Goal: Entertainment & Leisure: Browse casually

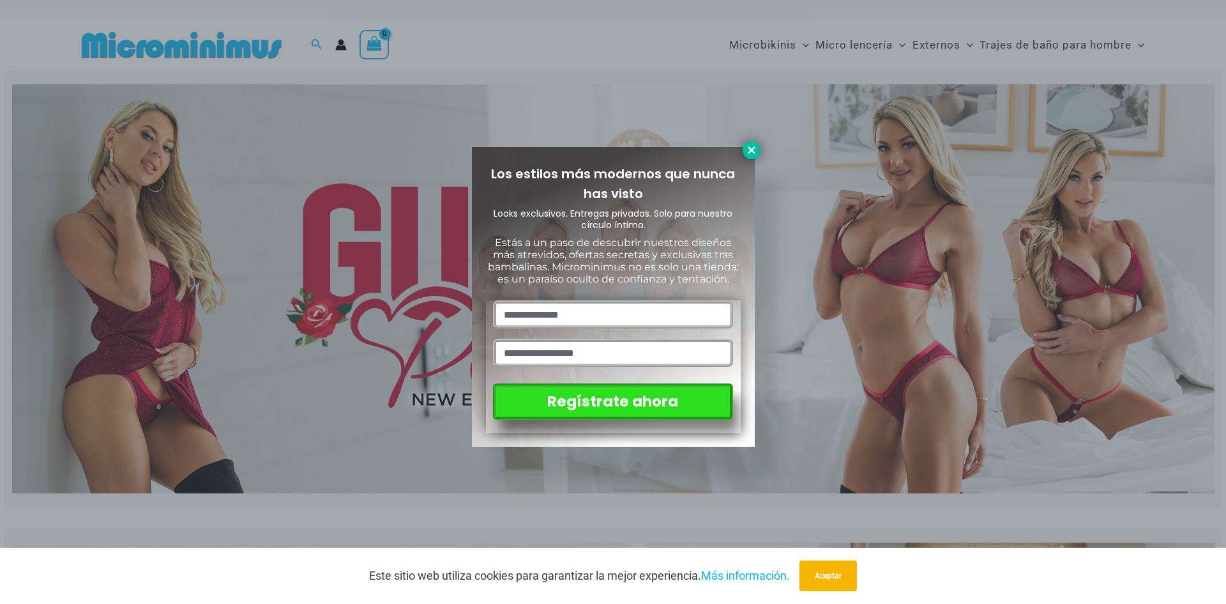
click at [750, 155] on icon at bounding box center [751, 149] width 11 height 11
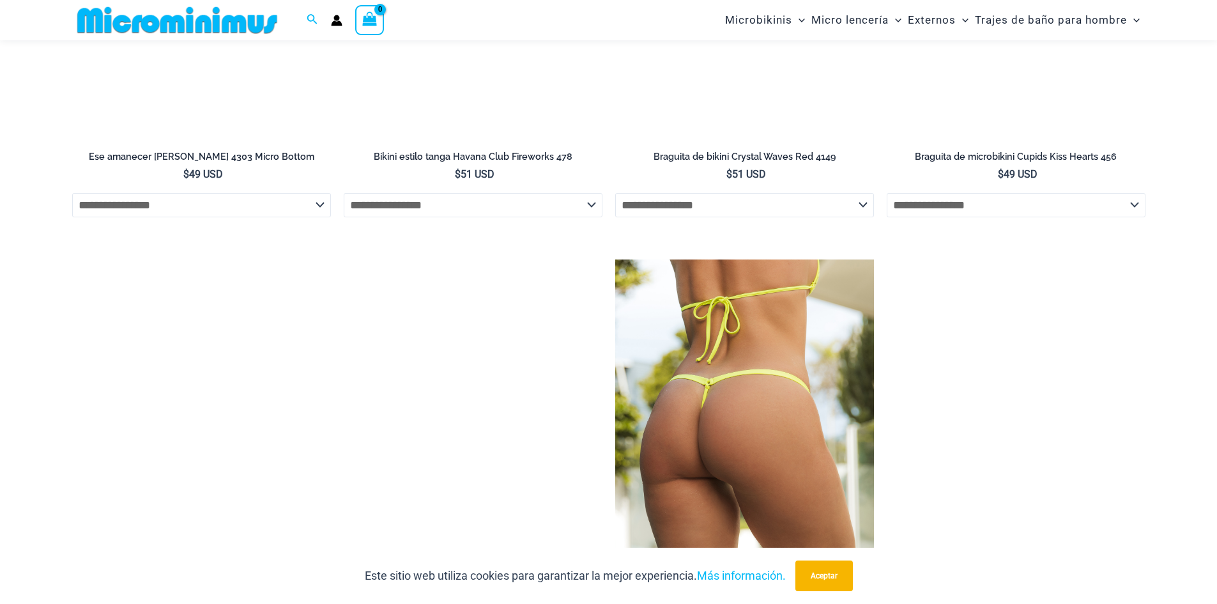
scroll to position [4332, 0]
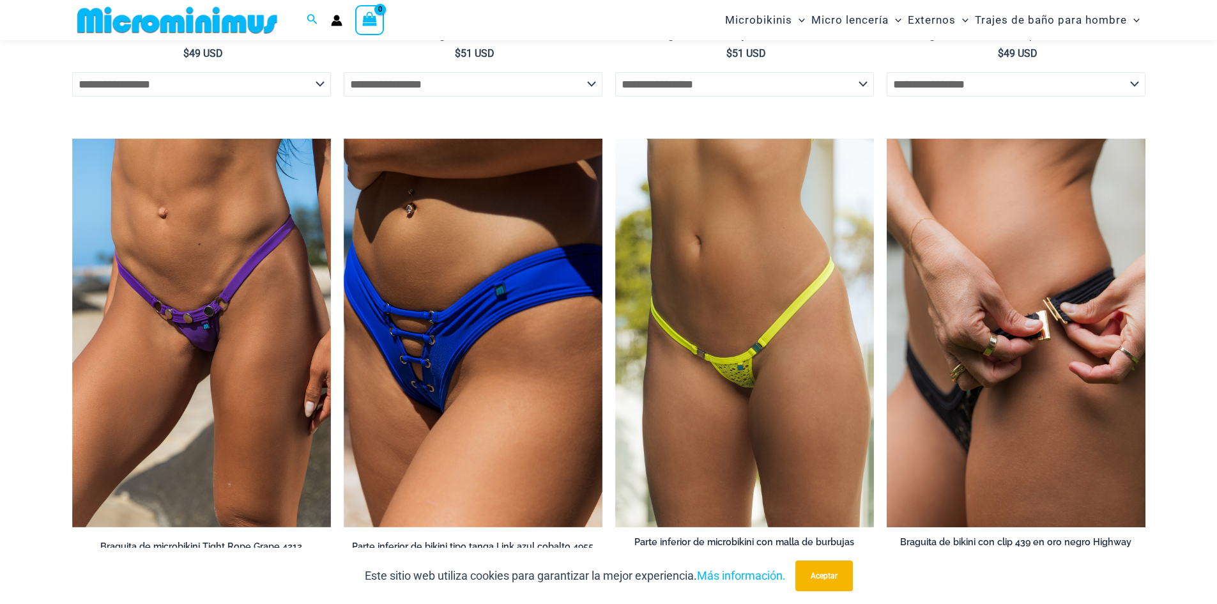
click at [970, 413] on img at bounding box center [1016, 333] width 259 height 388
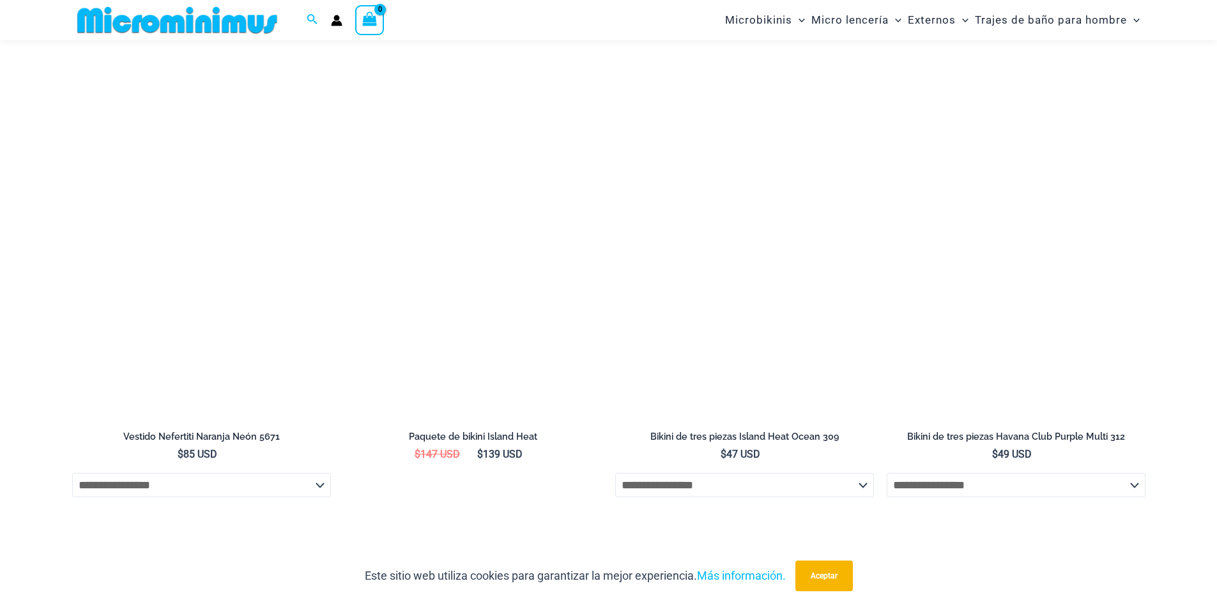
scroll to position [4587, 0]
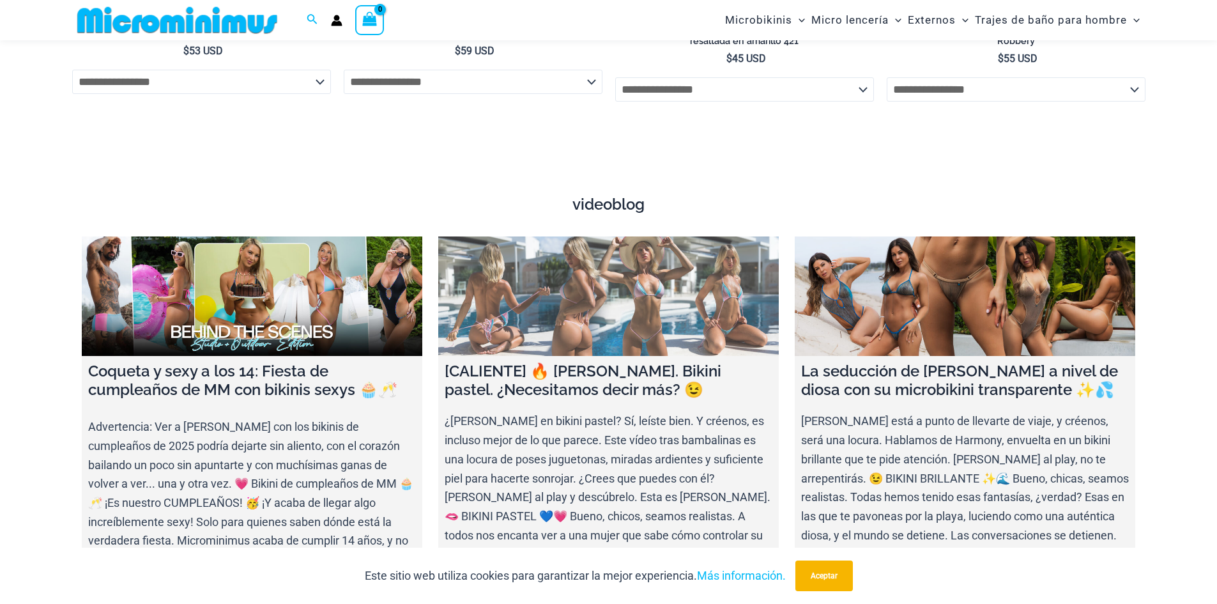
scroll to position [5039, 0]
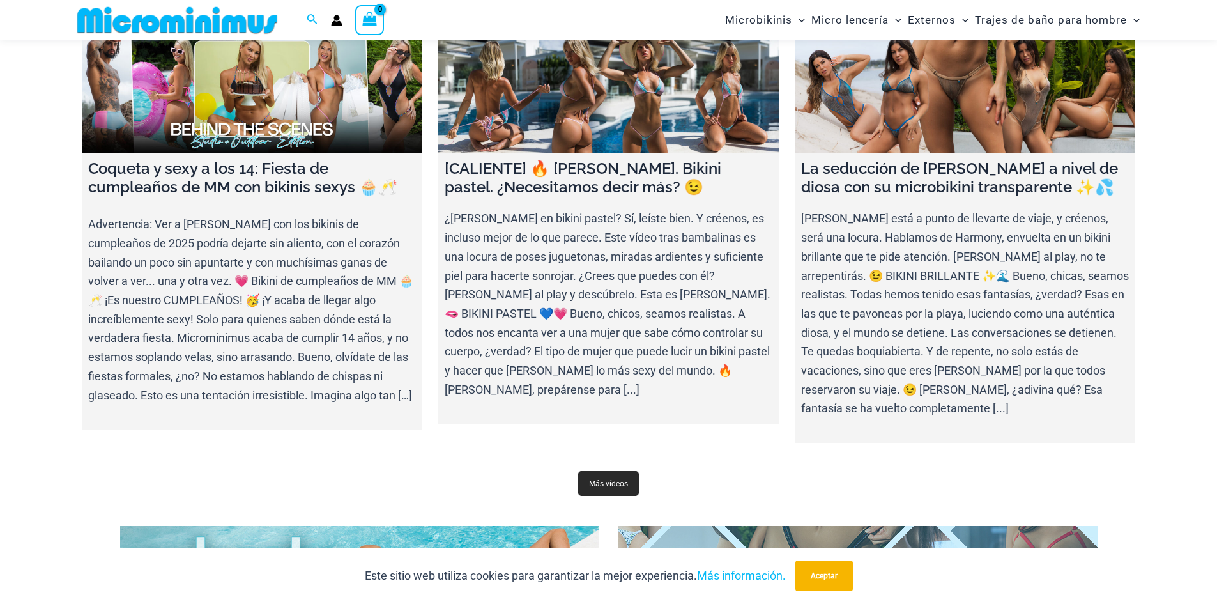
click at [615, 479] on font "Más vídeos" at bounding box center [608, 483] width 39 height 9
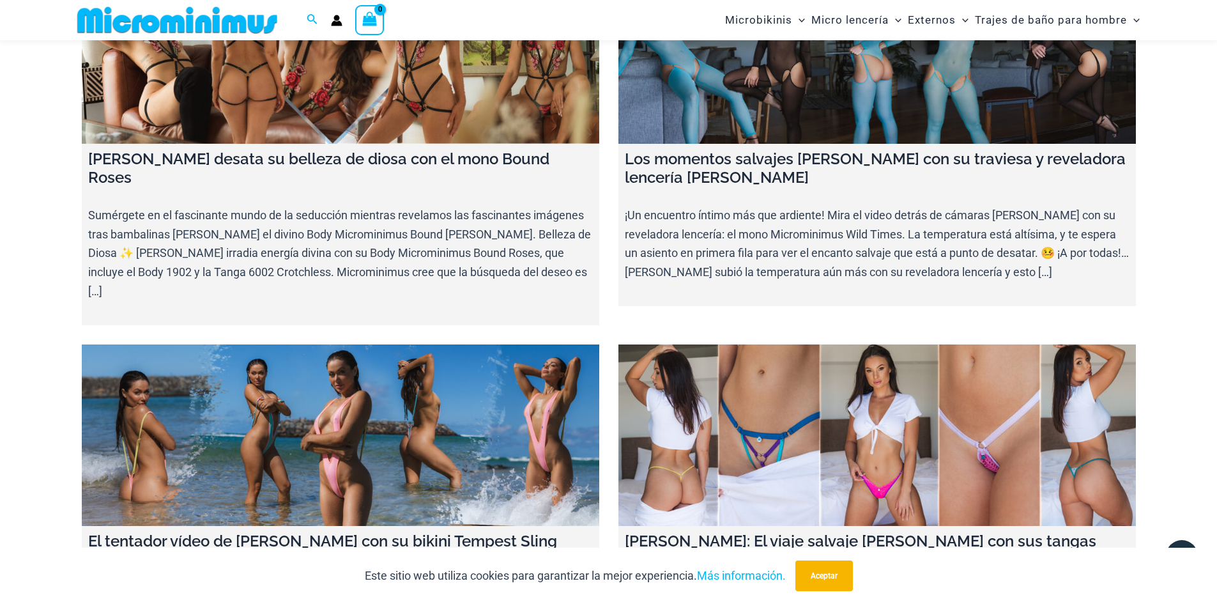
scroll to position [7461, 0]
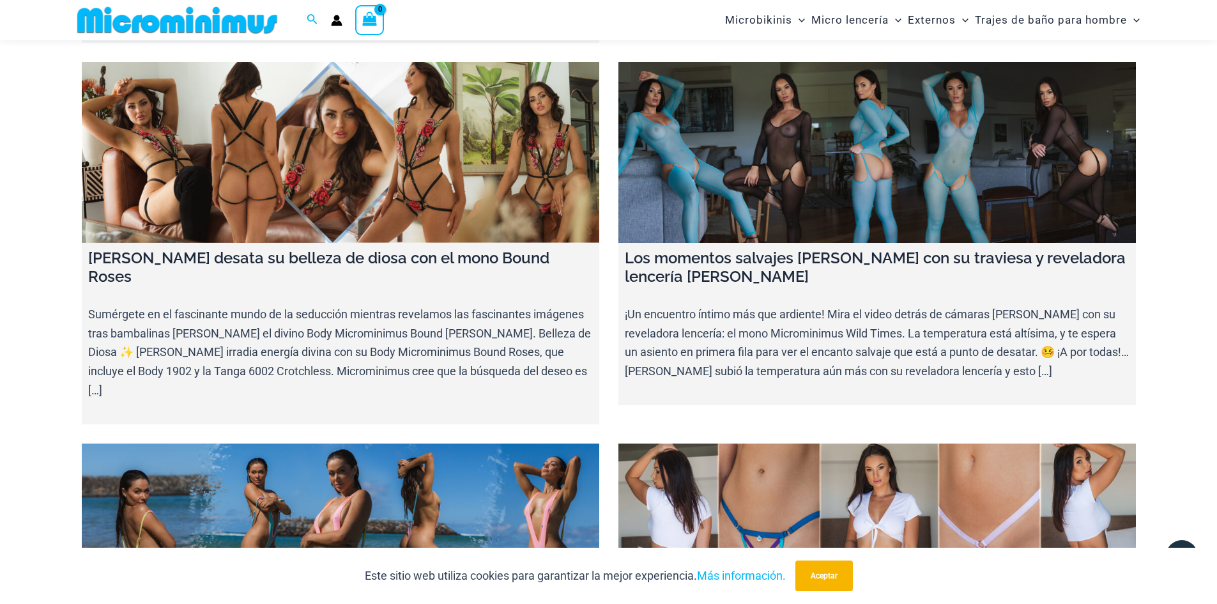
click at [833, 443] on link at bounding box center [876, 533] width 517 height 181
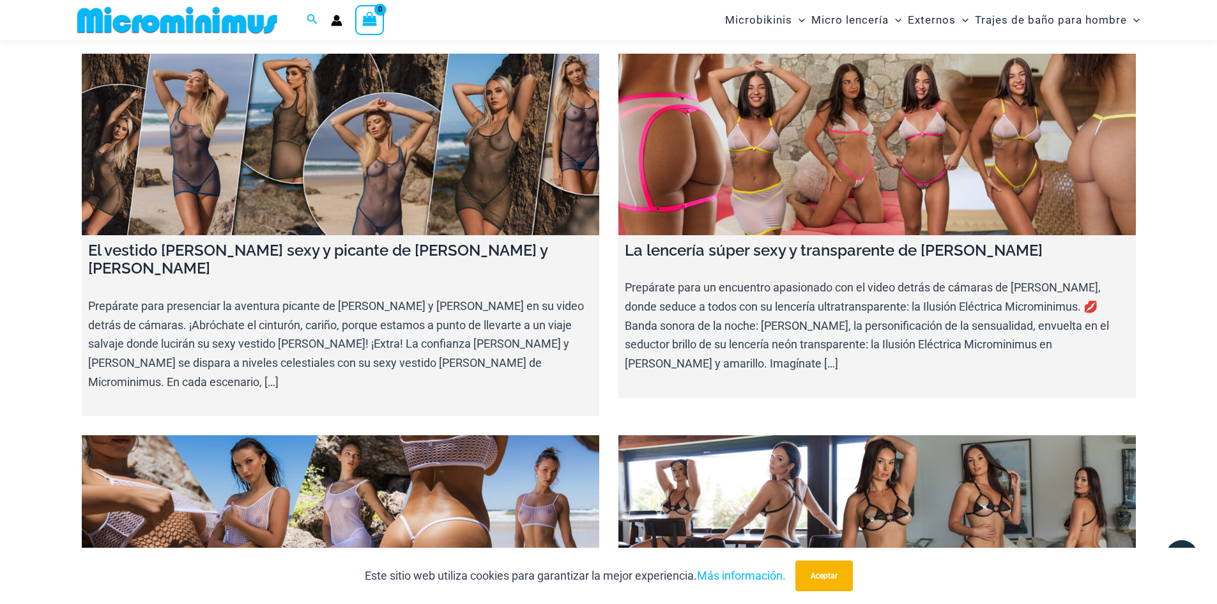
scroll to position [5992, 0]
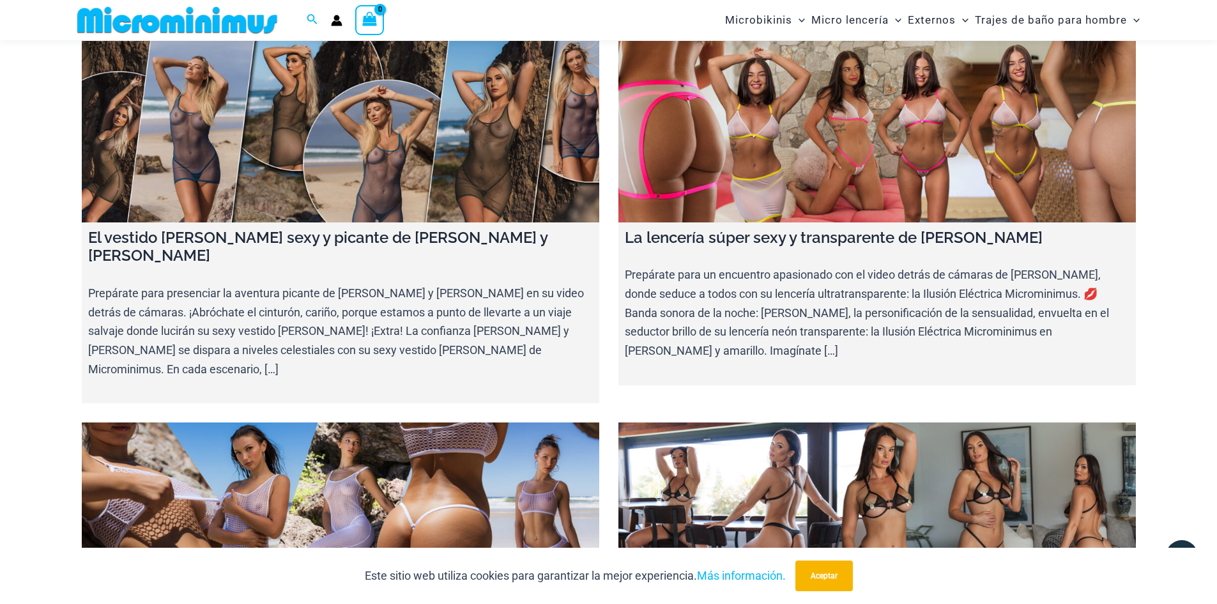
click at [895, 422] on link at bounding box center [876, 512] width 517 height 181
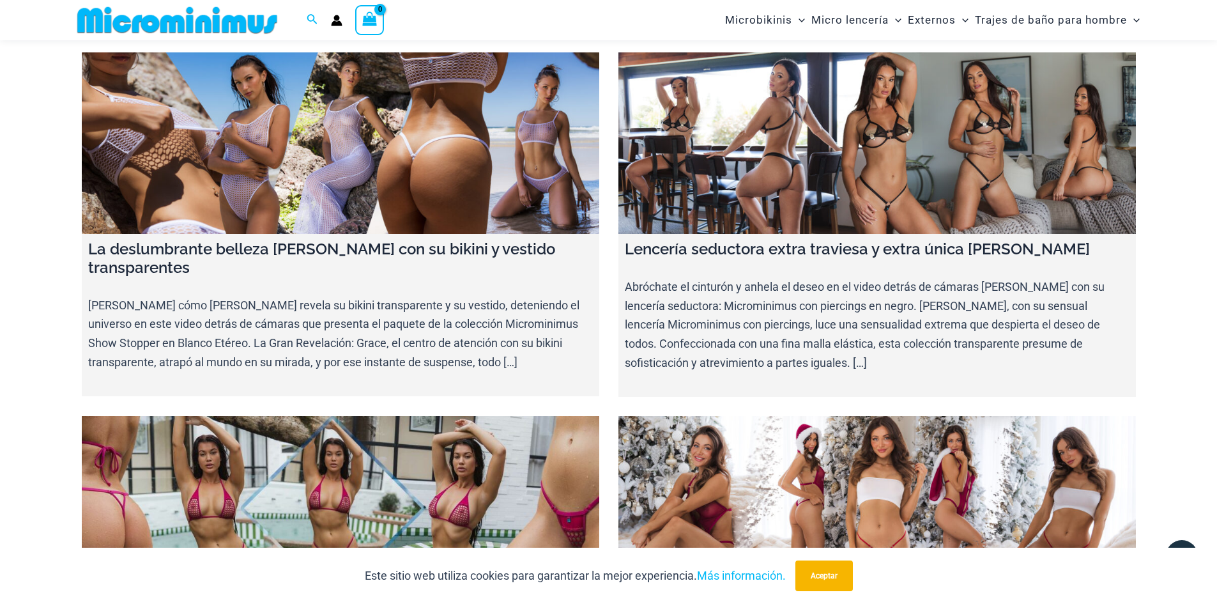
scroll to position [6376, 0]
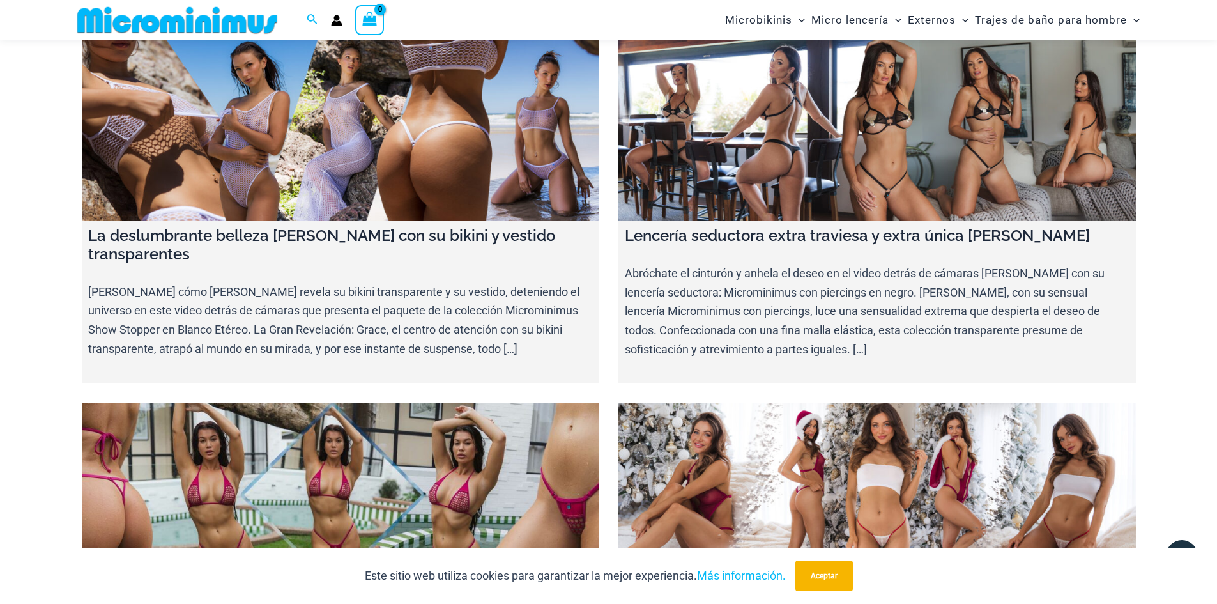
click at [396, 402] on link at bounding box center [340, 492] width 517 height 181
click at [938, 402] on link at bounding box center [876, 492] width 517 height 181
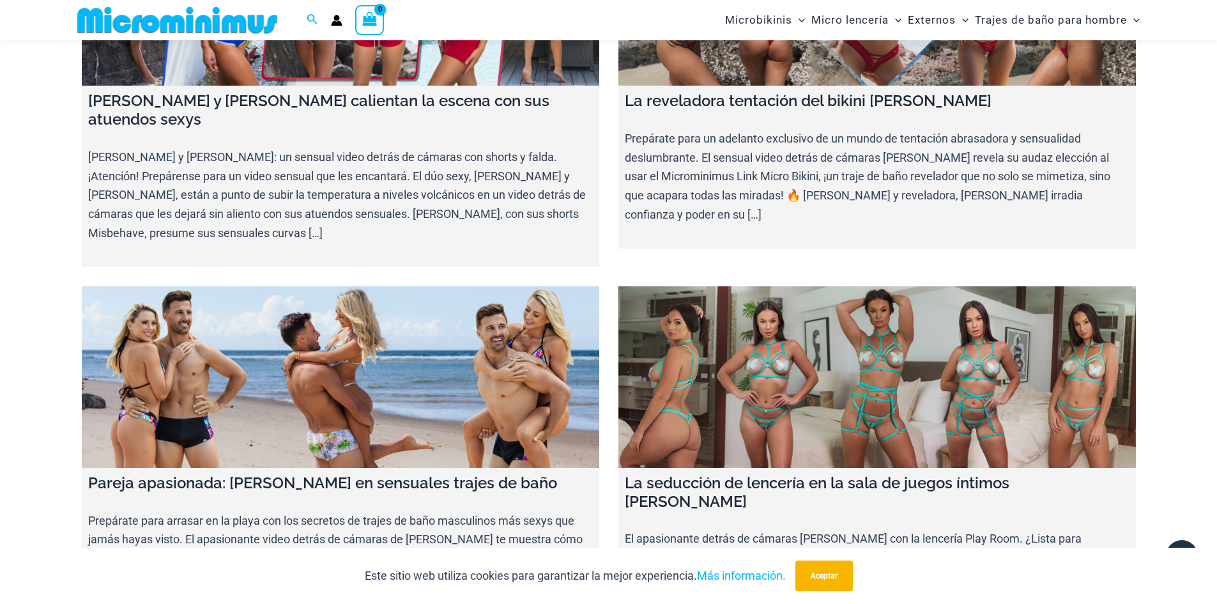
scroll to position [8803, 0]
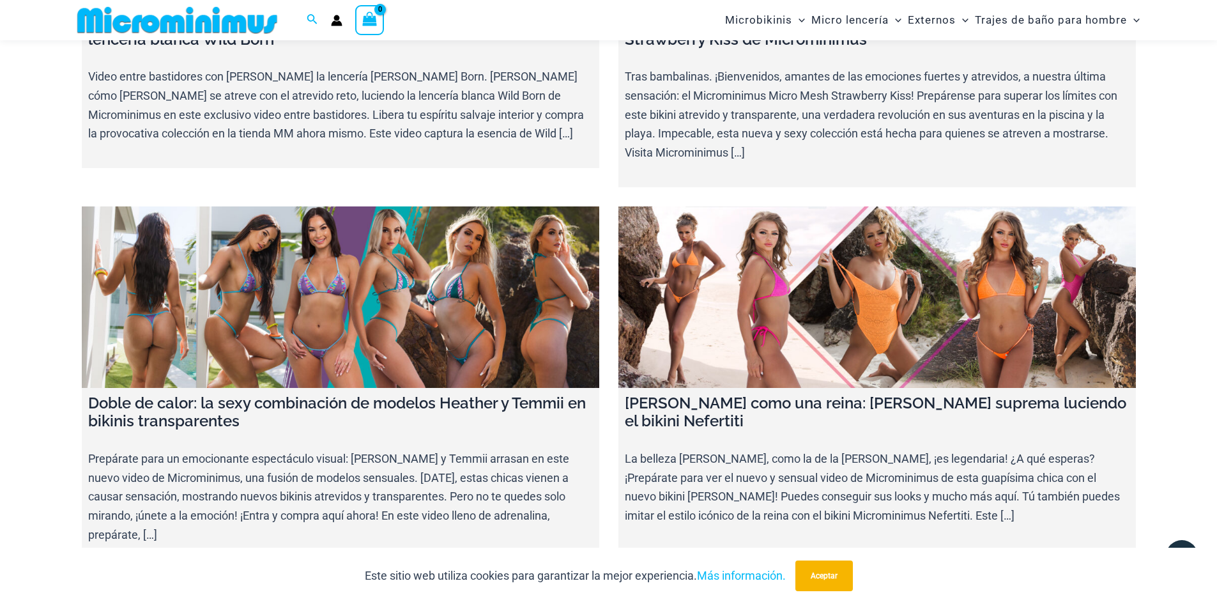
scroll to position [10719, 0]
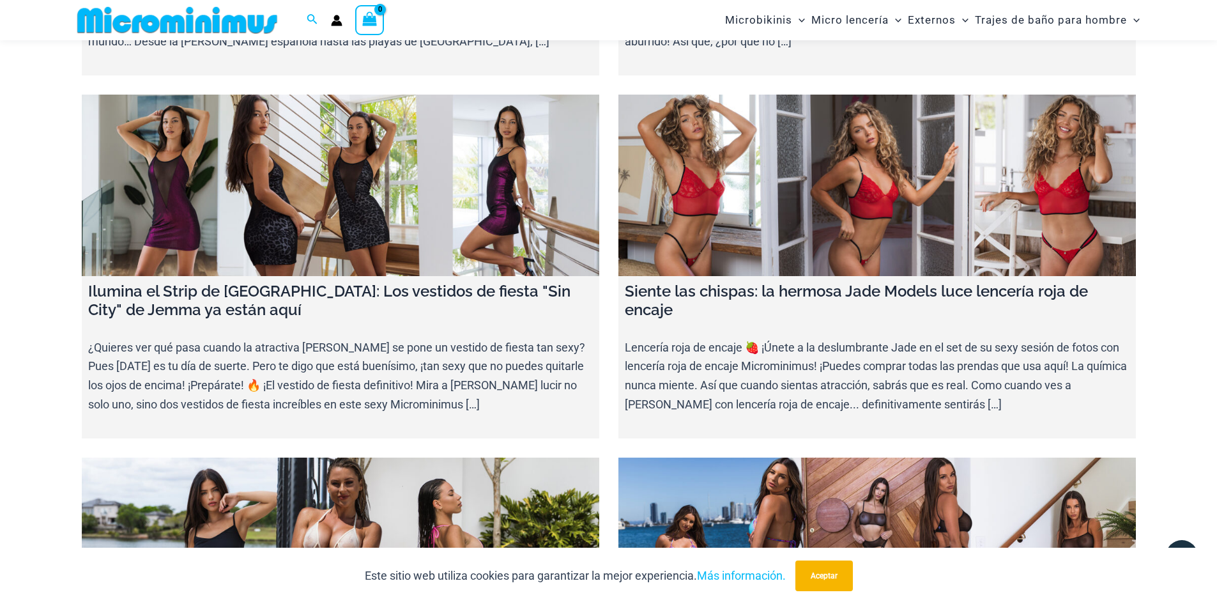
scroll to position [12507, 0]
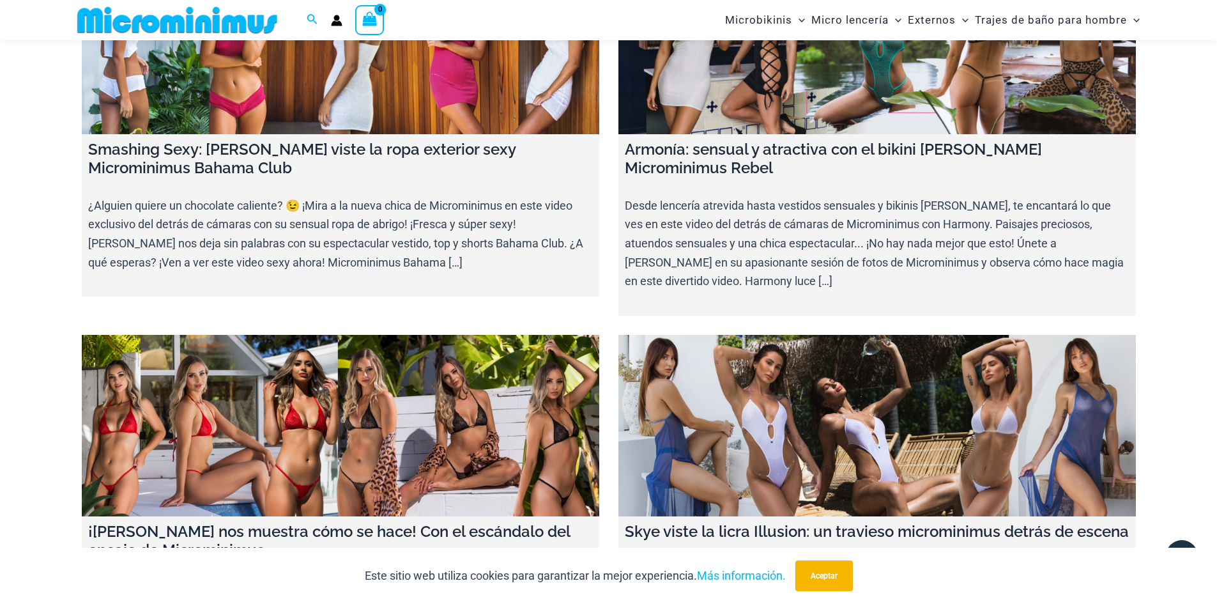
scroll to position [15581, 0]
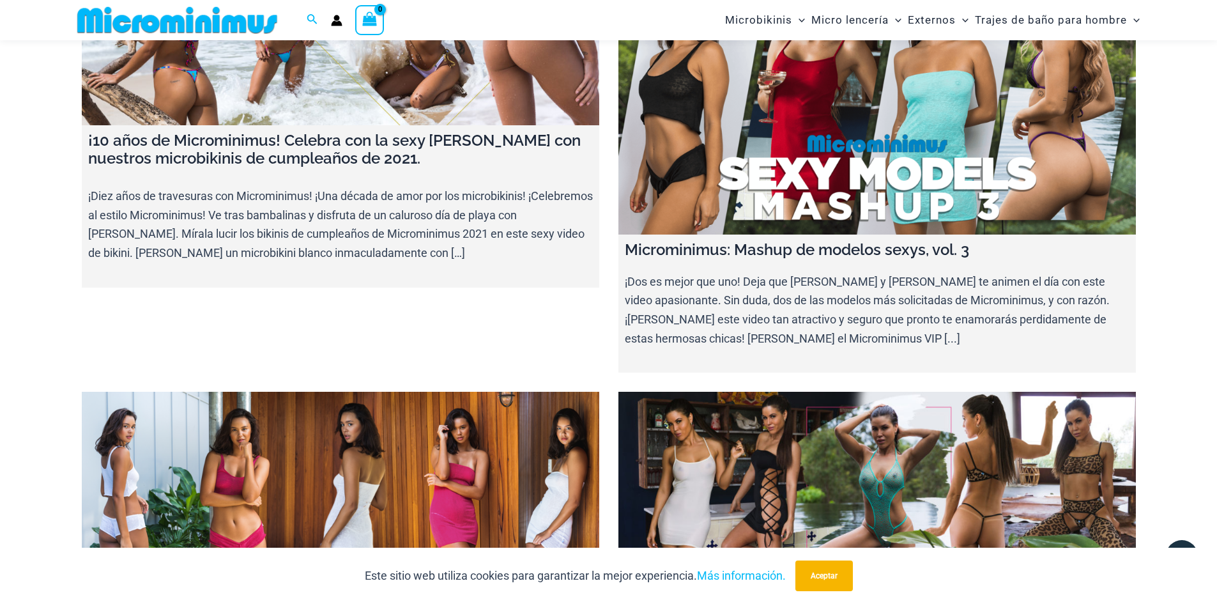
scroll to position [15134, 0]
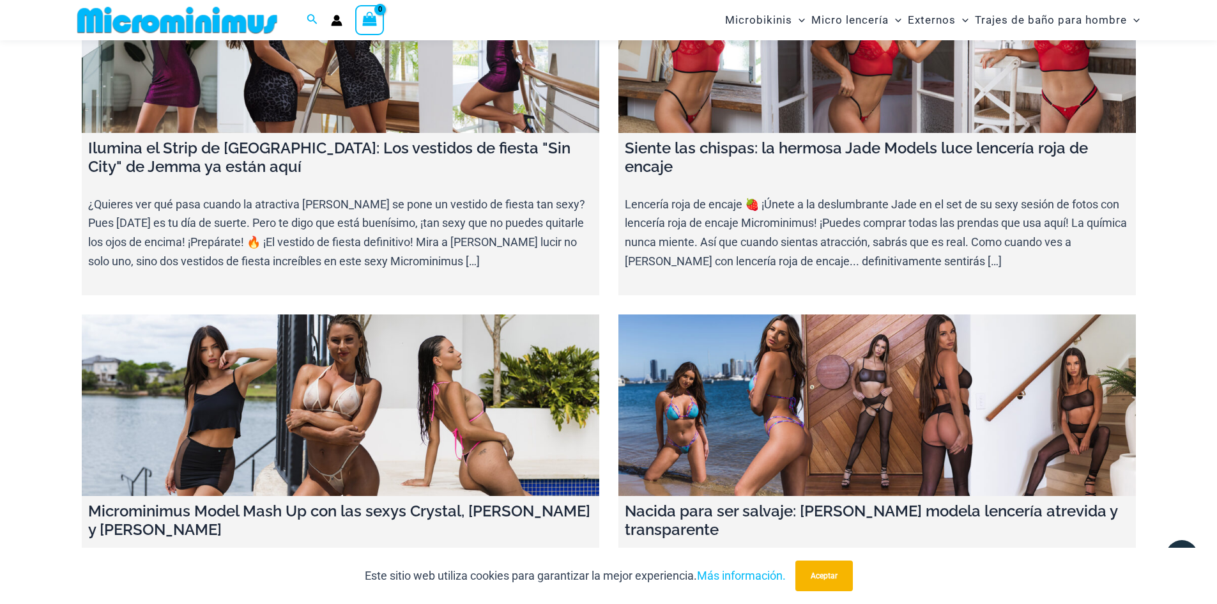
scroll to position [12388, 0]
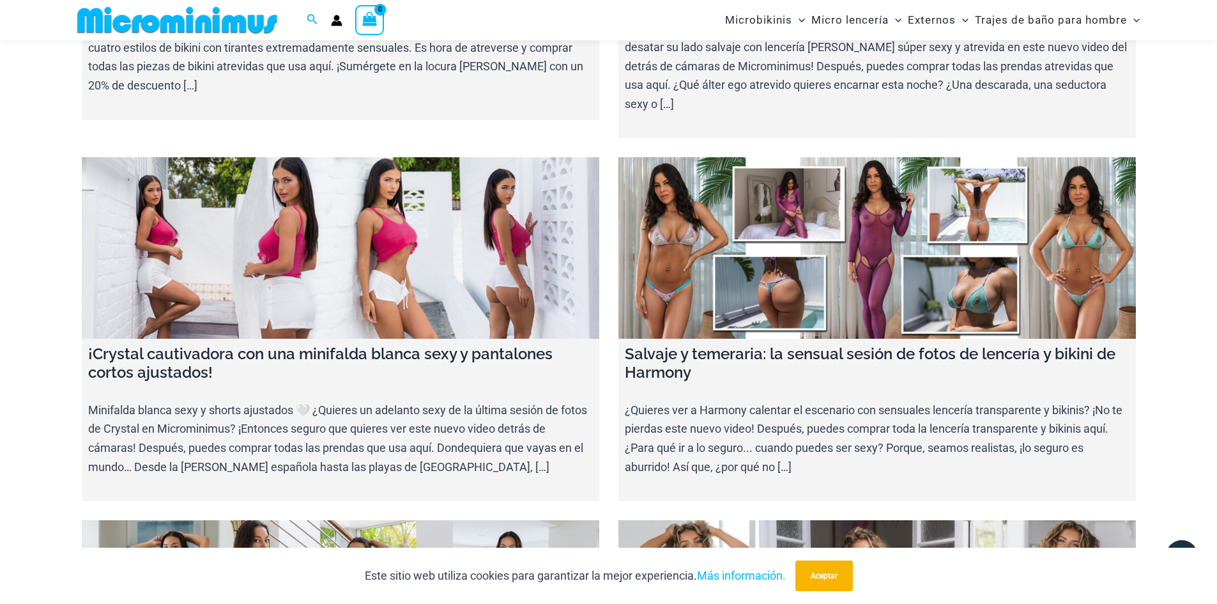
scroll to position [12004, 0]
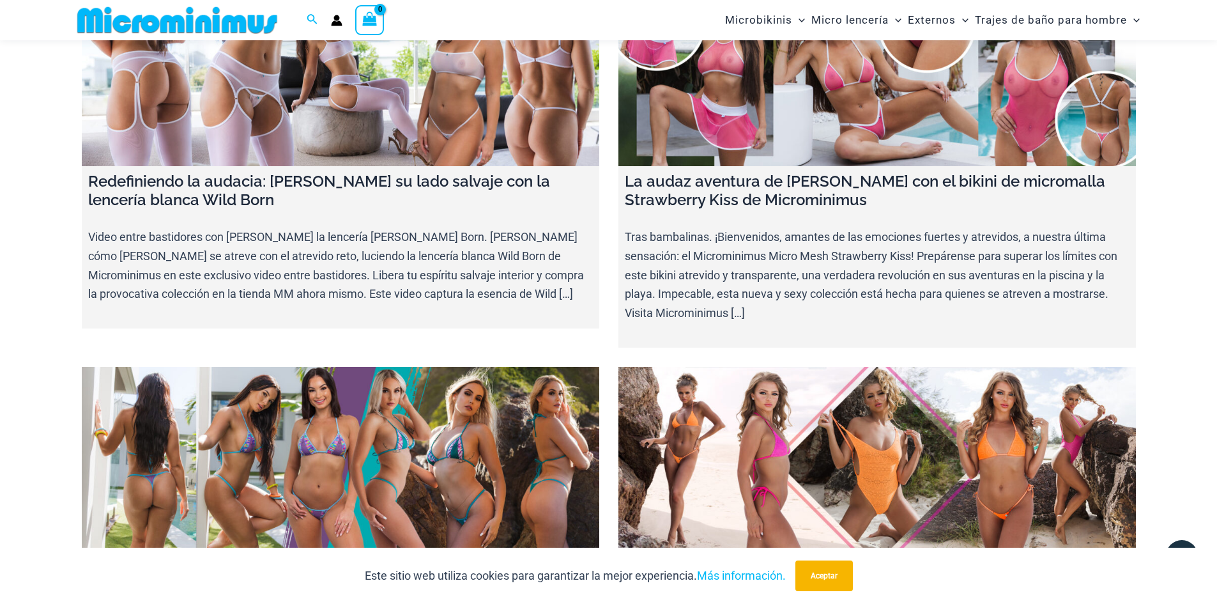
scroll to position [10535, 0]
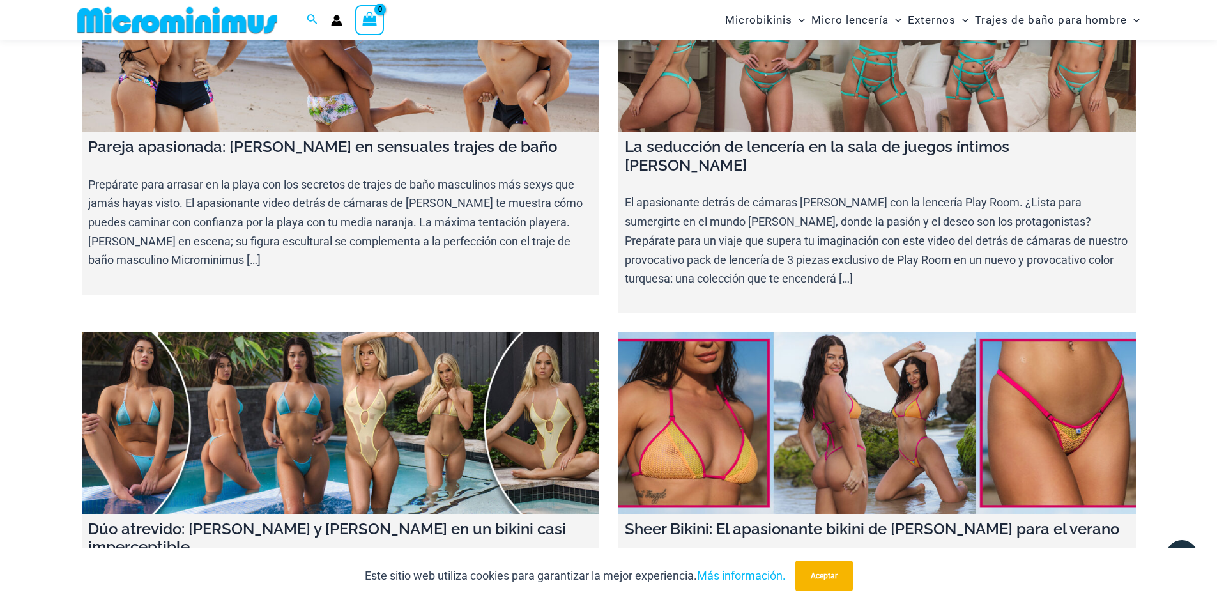
scroll to position [9066, 0]
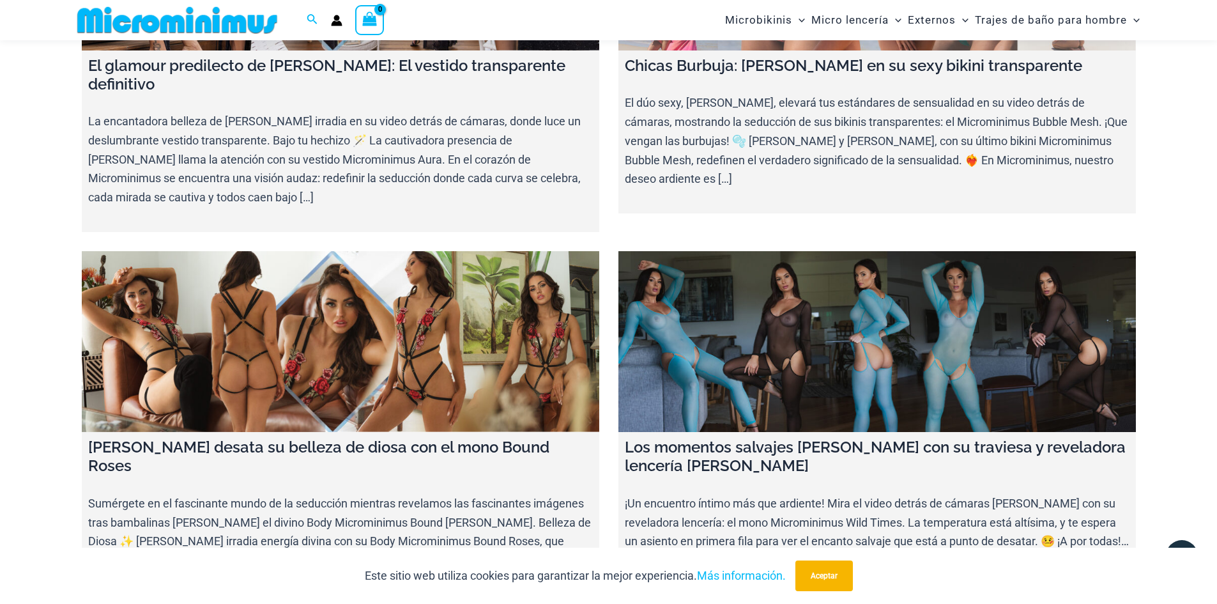
scroll to position [7406, 0]
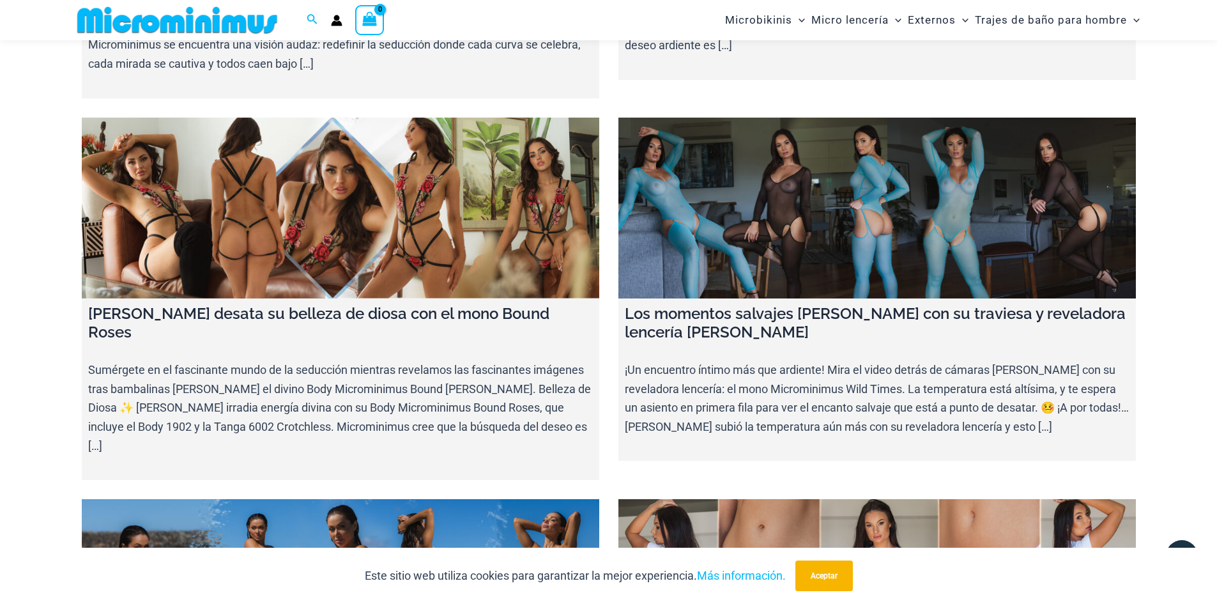
click at [273, 499] on link at bounding box center [340, 589] width 517 height 181
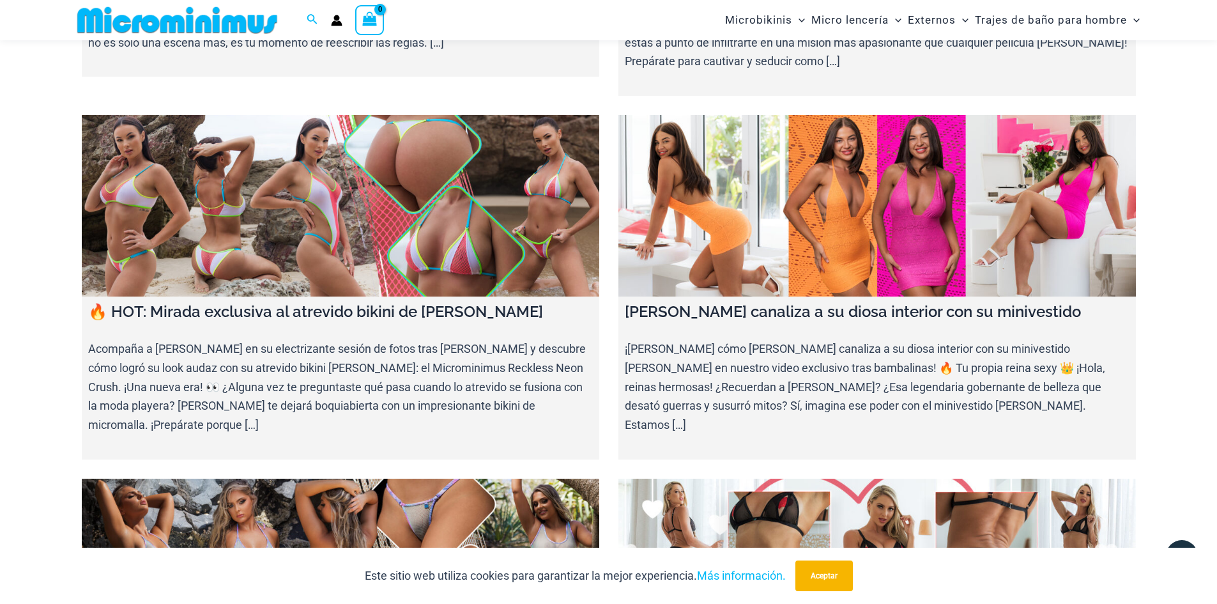
scroll to position [4787, 0]
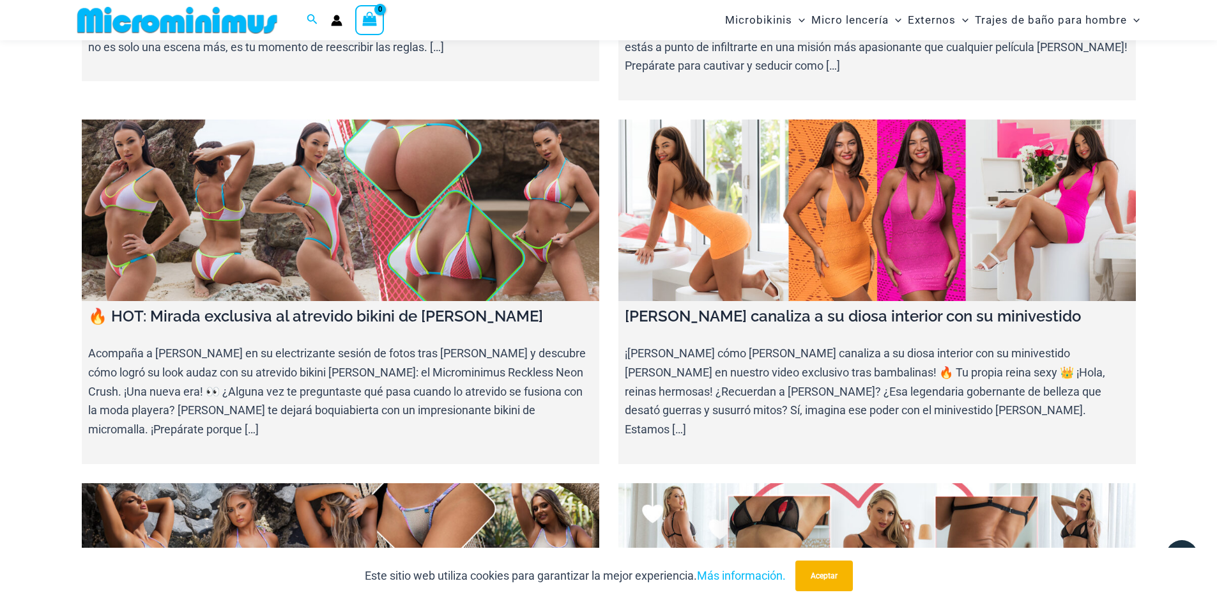
click at [452, 483] on link at bounding box center [340, 573] width 517 height 181
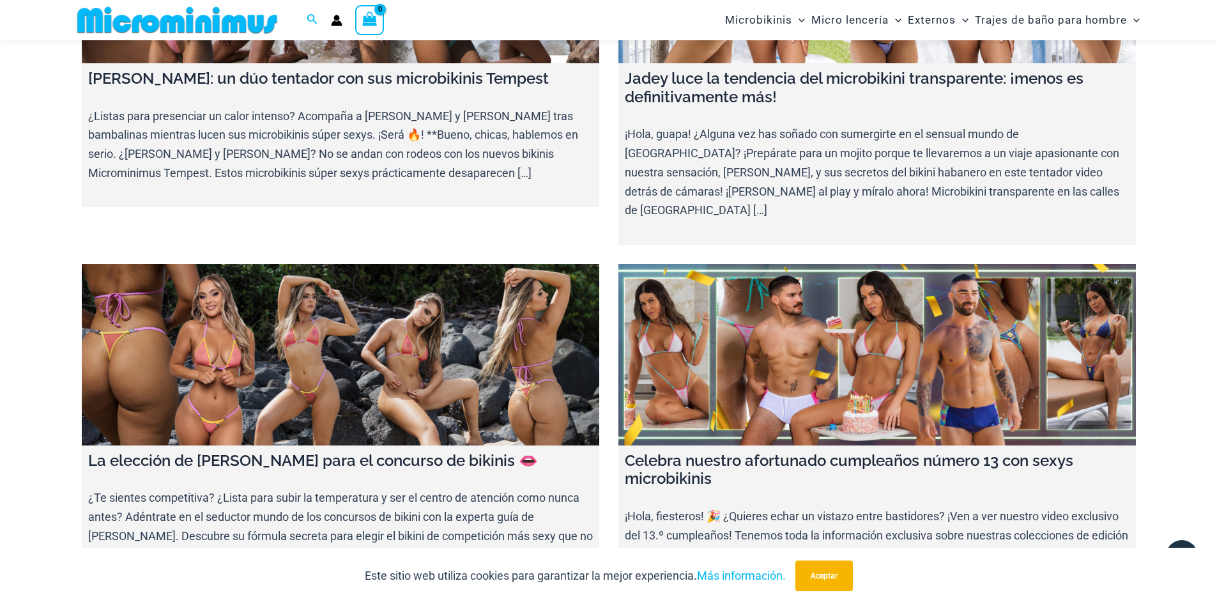
scroll to position [3510, 0]
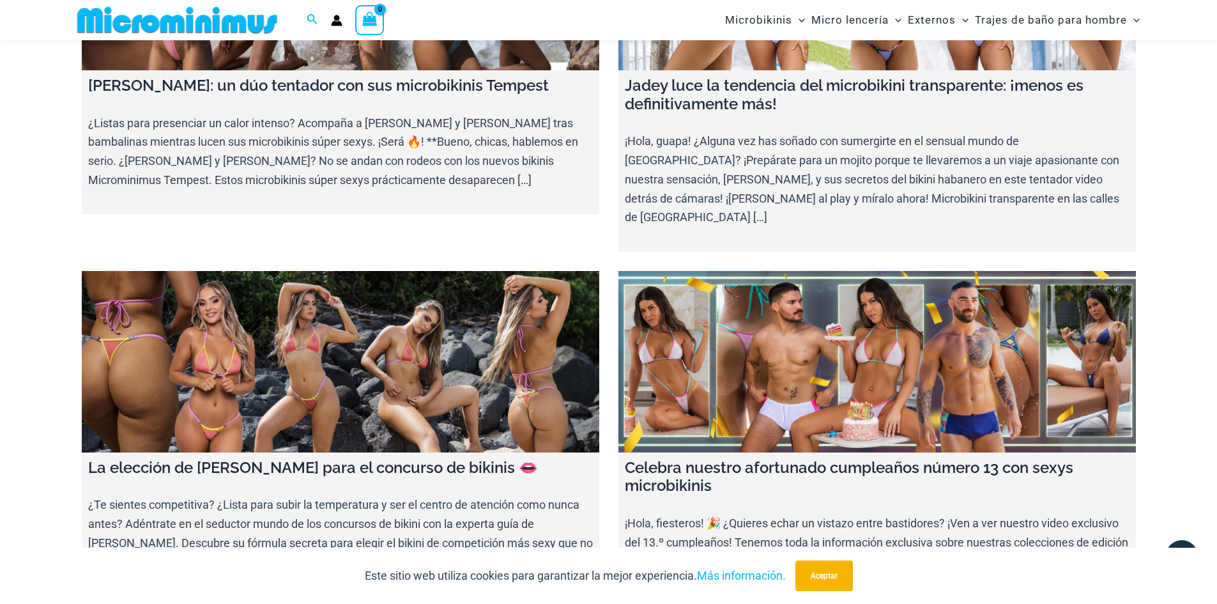
click at [392, 271] on link at bounding box center [340, 361] width 517 height 181
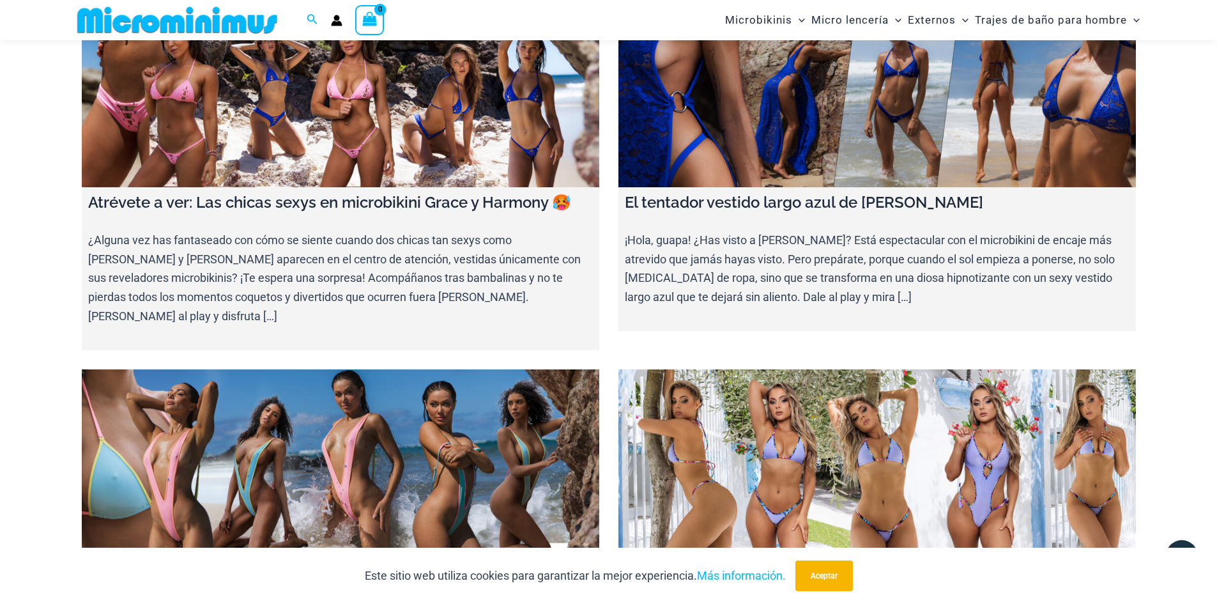
scroll to position [2999, 0]
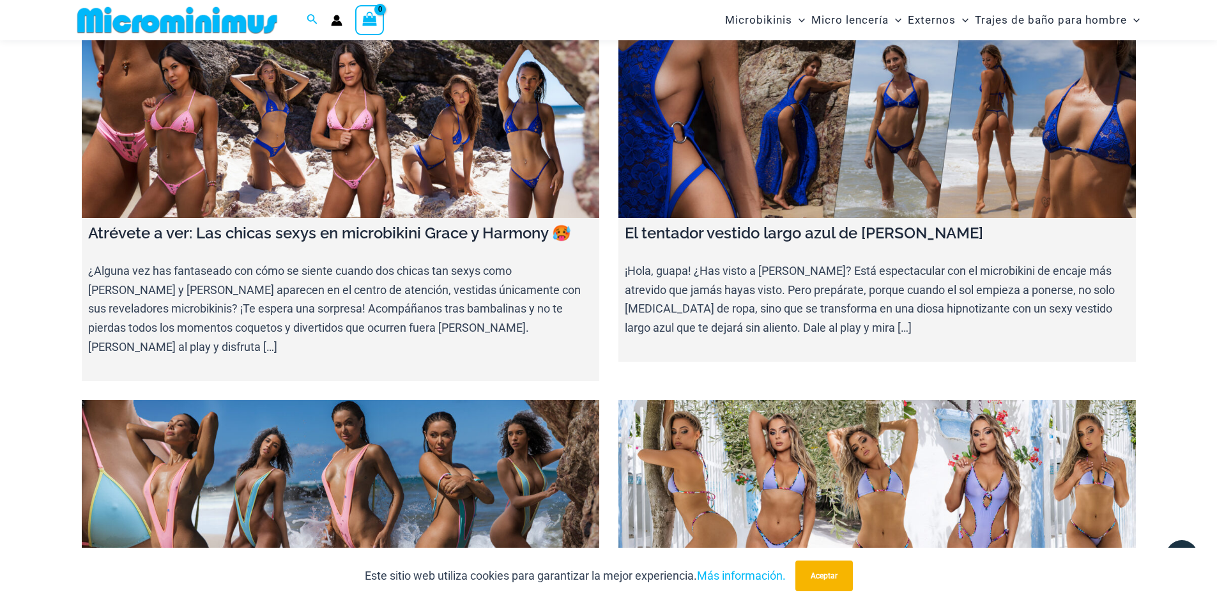
click at [795, 400] on link at bounding box center [876, 490] width 517 height 181
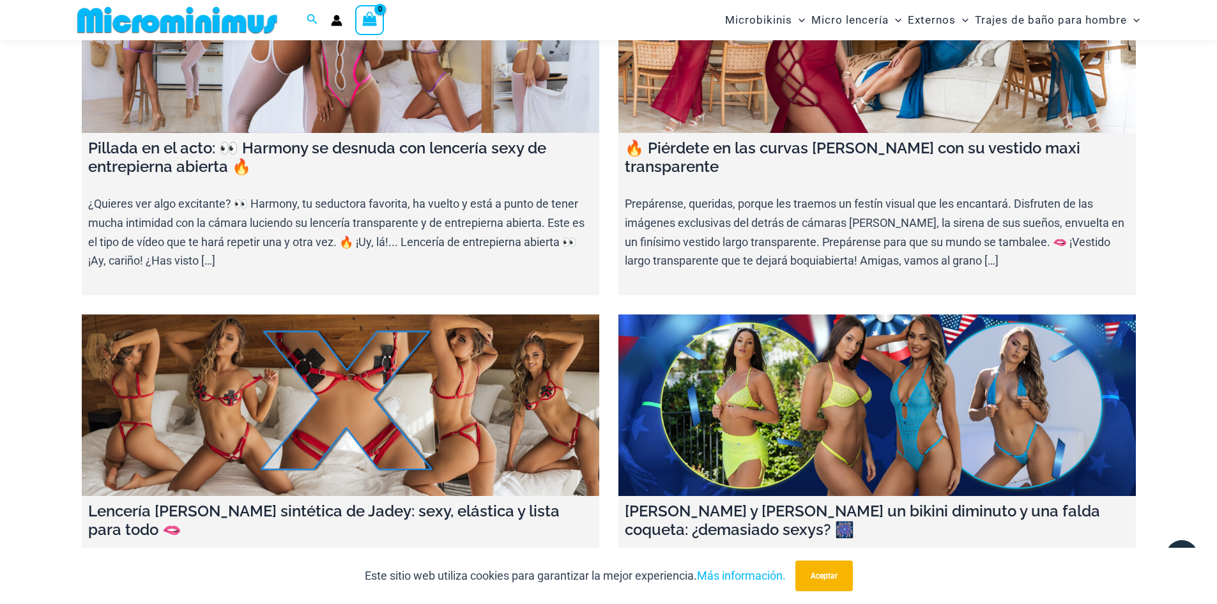
scroll to position [1594, 0]
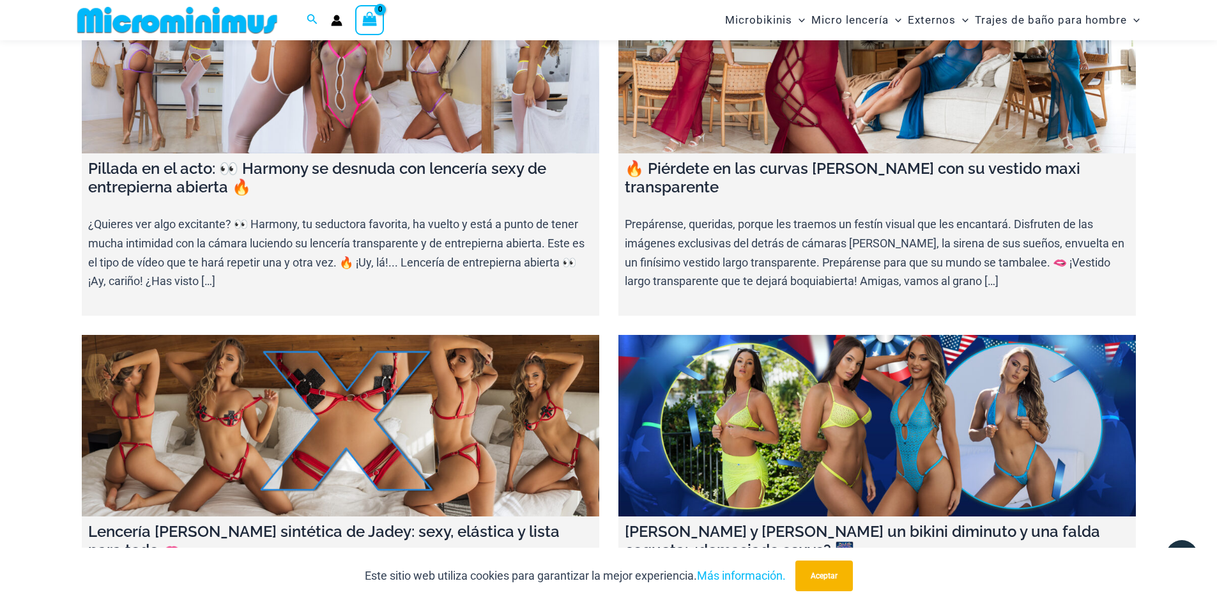
click at [379, 418] on link at bounding box center [340, 425] width 517 height 181
click at [889, 397] on link at bounding box center [876, 425] width 517 height 181
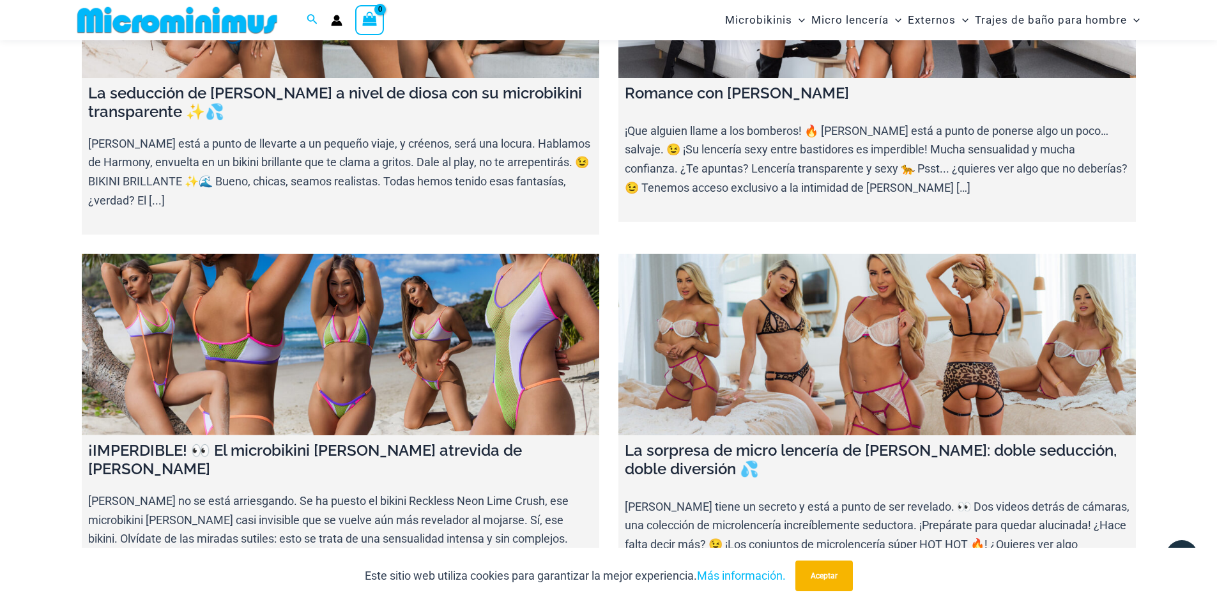
scroll to position [572, 0]
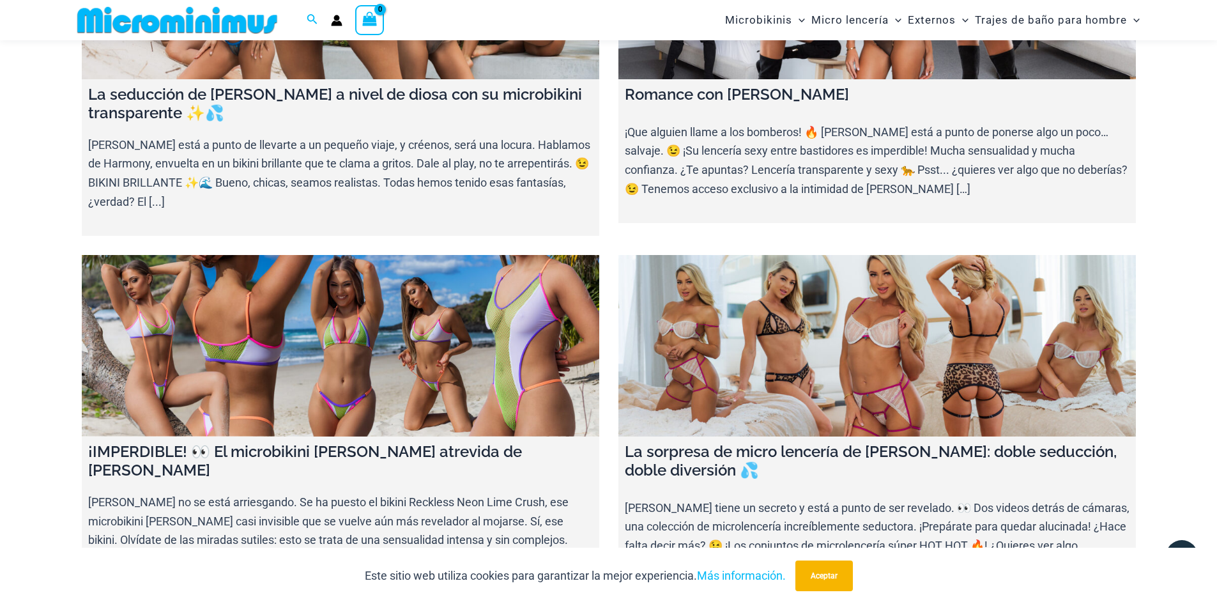
click at [335, 392] on link at bounding box center [340, 345] width 517 height 181
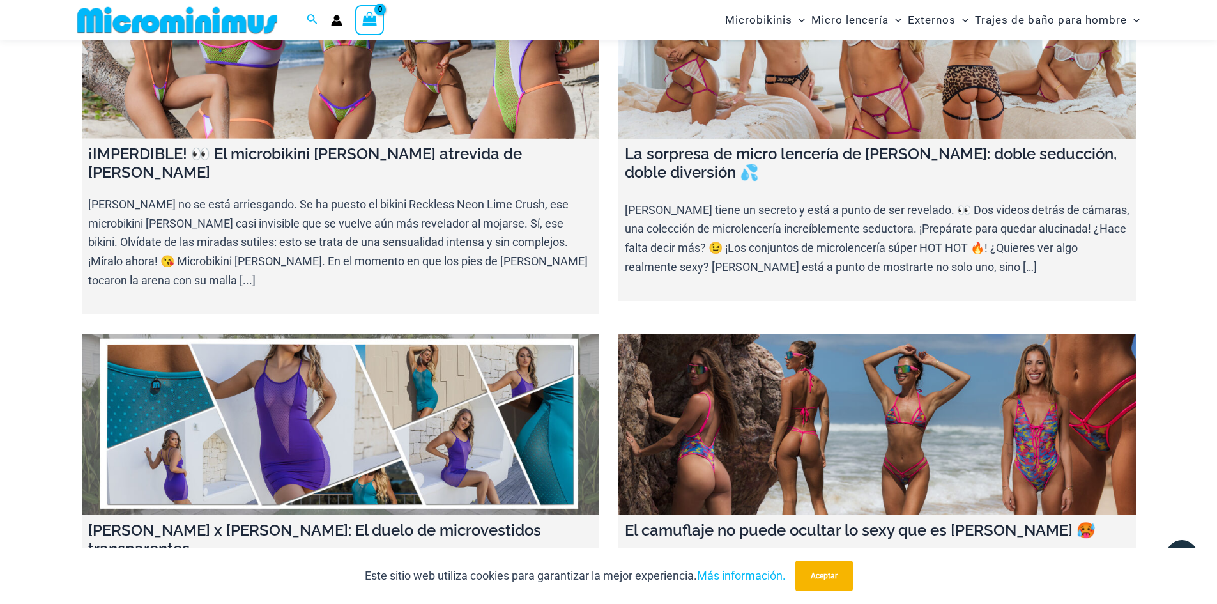
scroll to position [1012, 0]
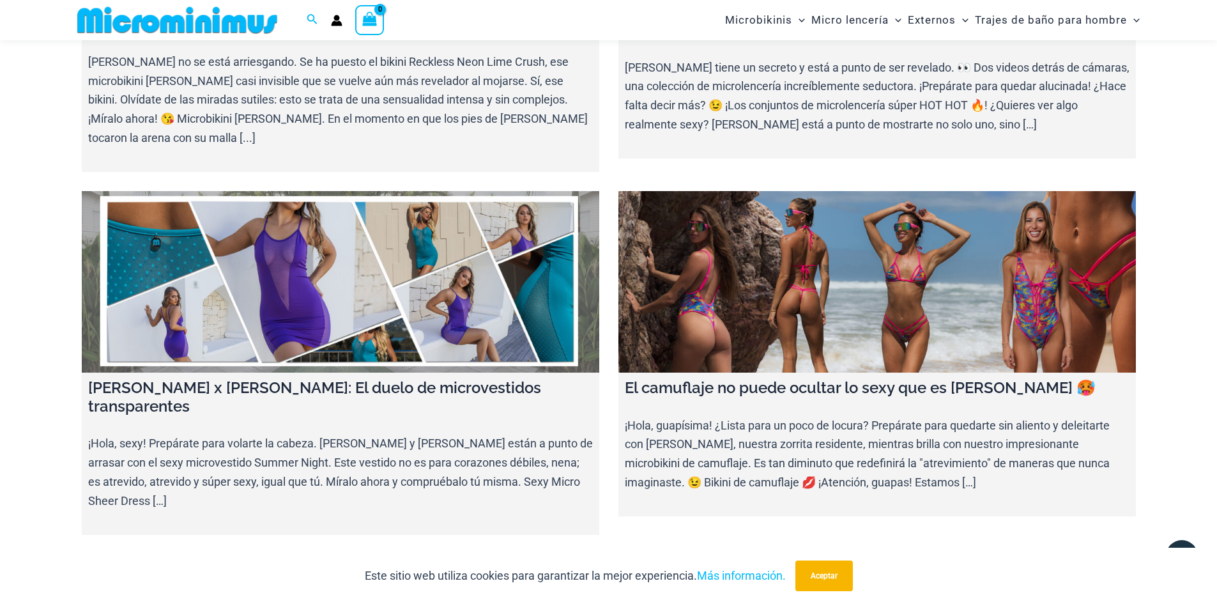
click at [922, 282] on link at bounding box center [876, 281] width 517 height 181
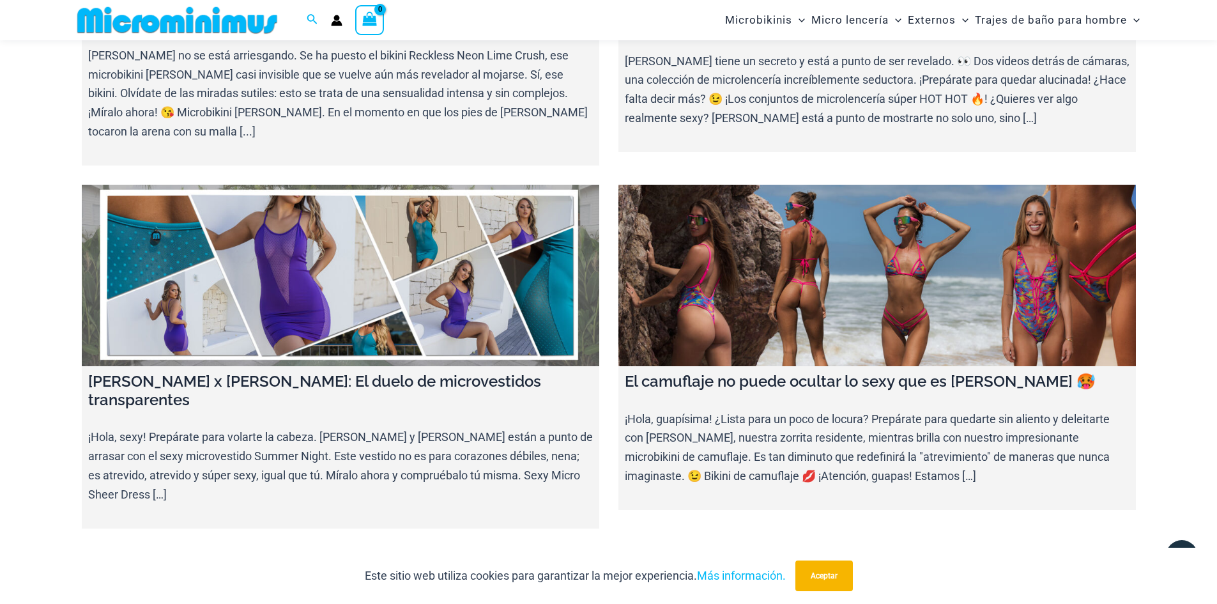
scroll to position [1139, 0]
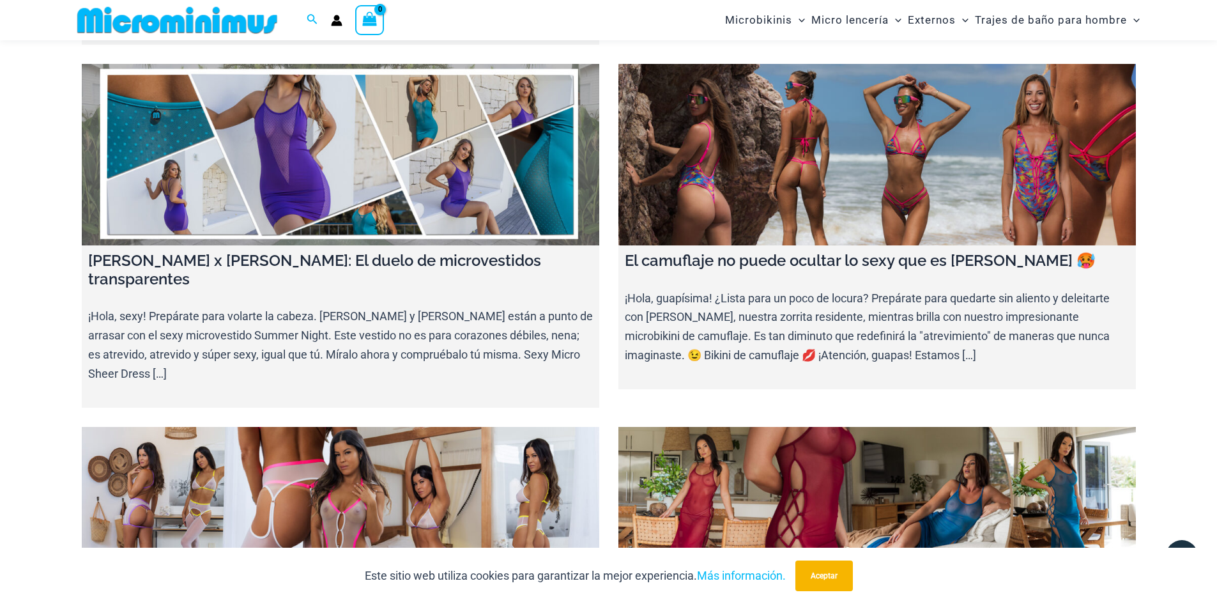
click at [409, 144] on link at bounding box center [340, 154] width 517 height 181
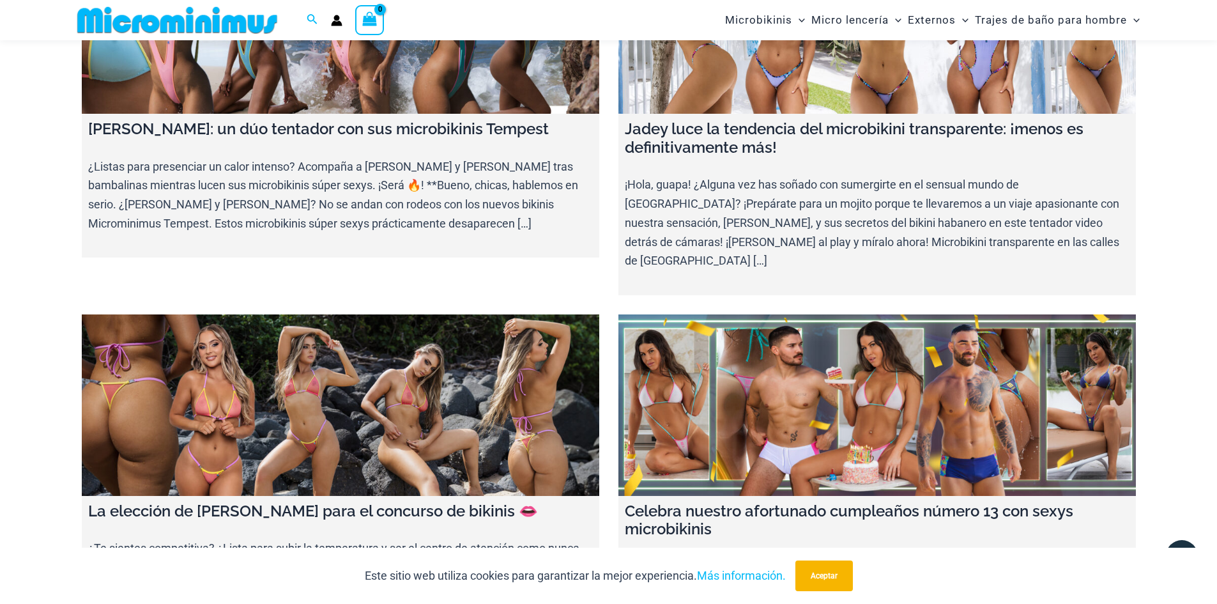
scroll to position [3502, 0]
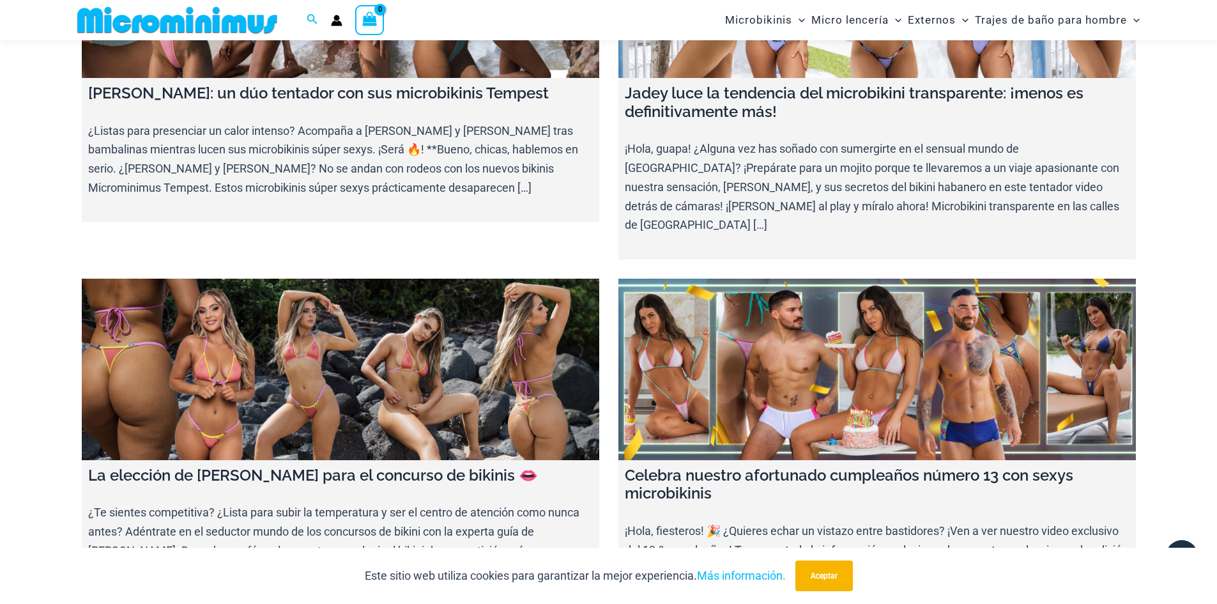
click at [373, 278] on link at bounding box center [340, 368] width 517 height 181
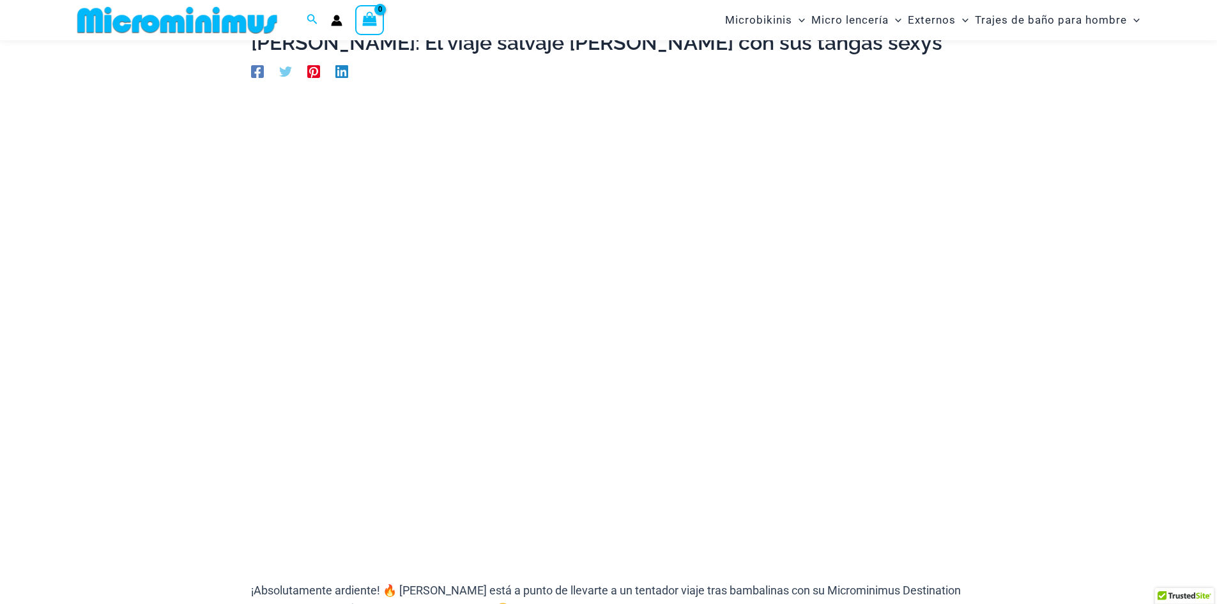
scroll to position [118, 0]
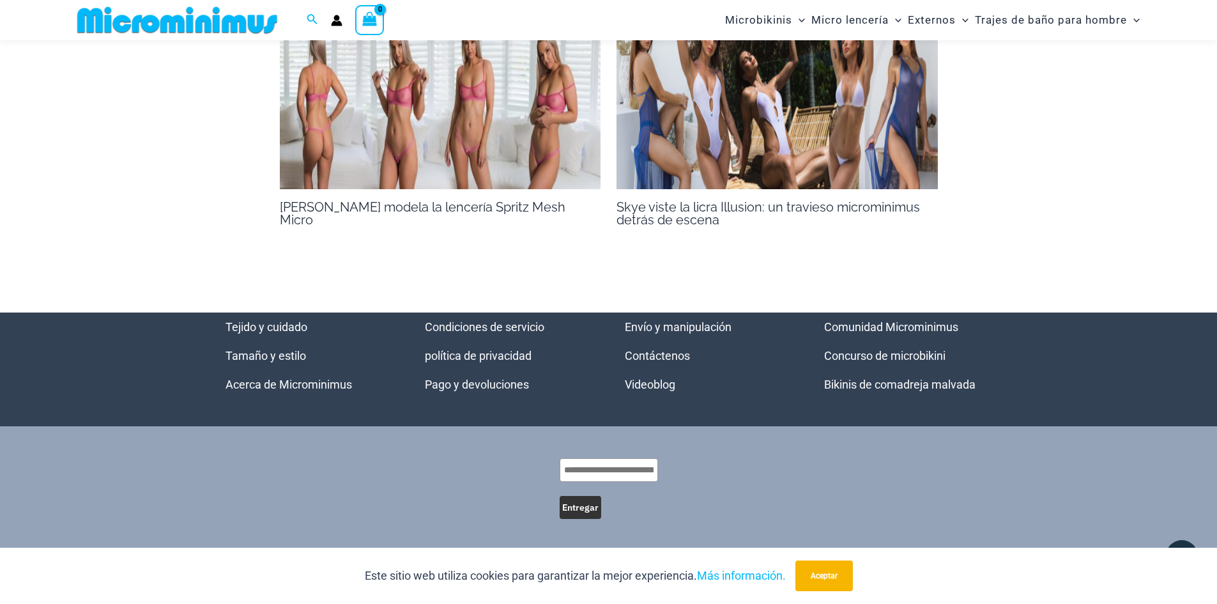
scroll to position [1028, 0]
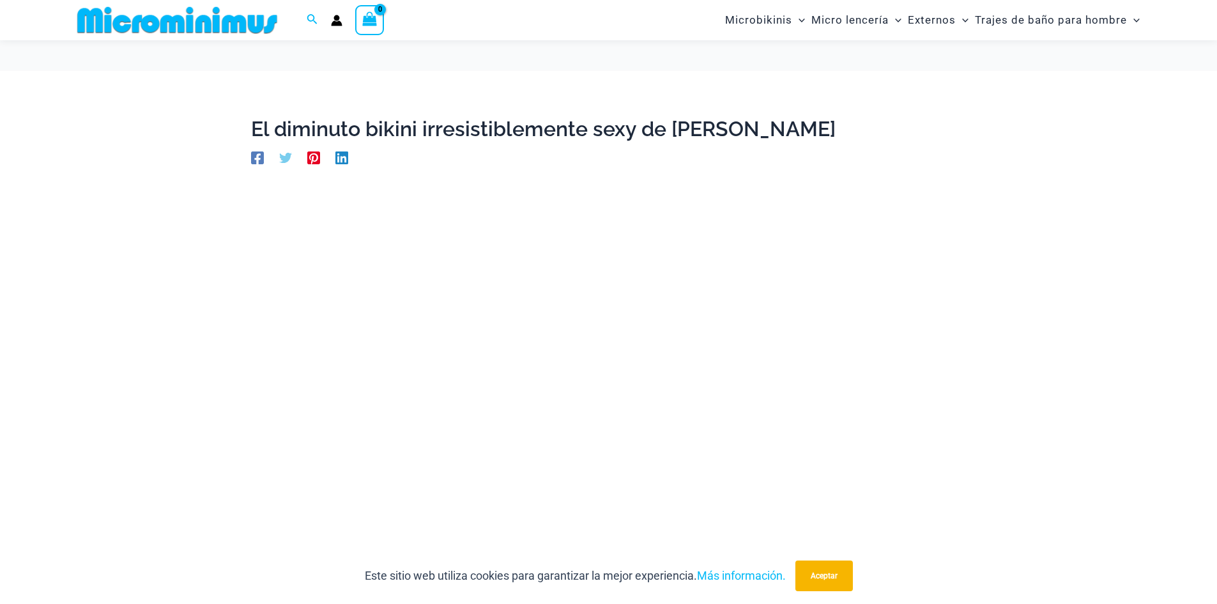
scroll to position [246, 0]
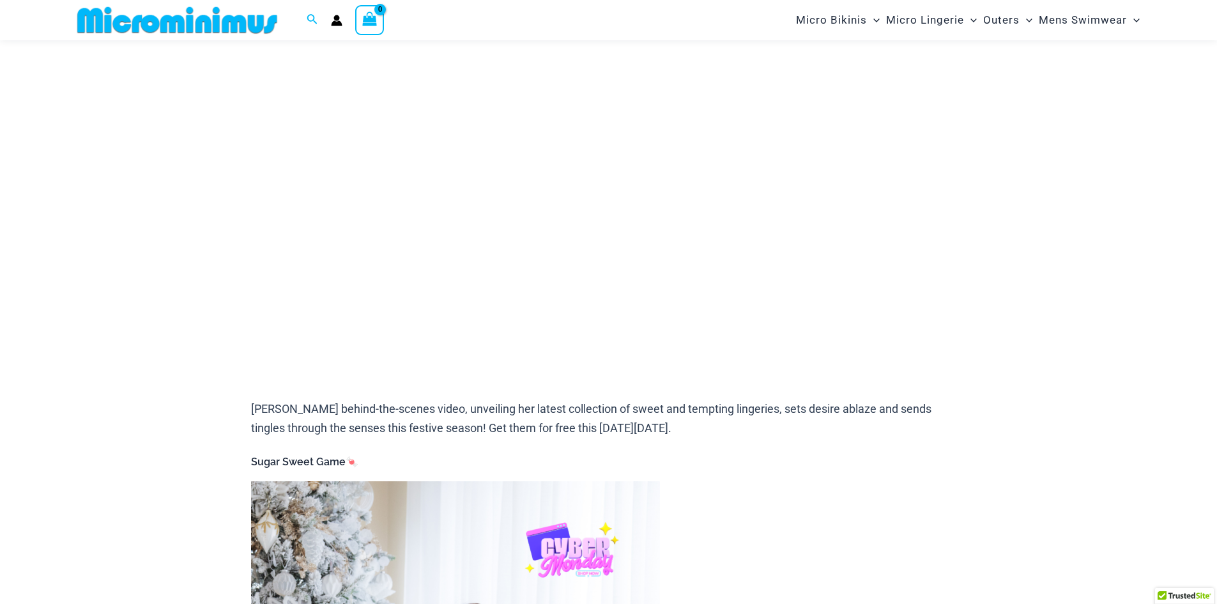
scroll to position [181, 0]
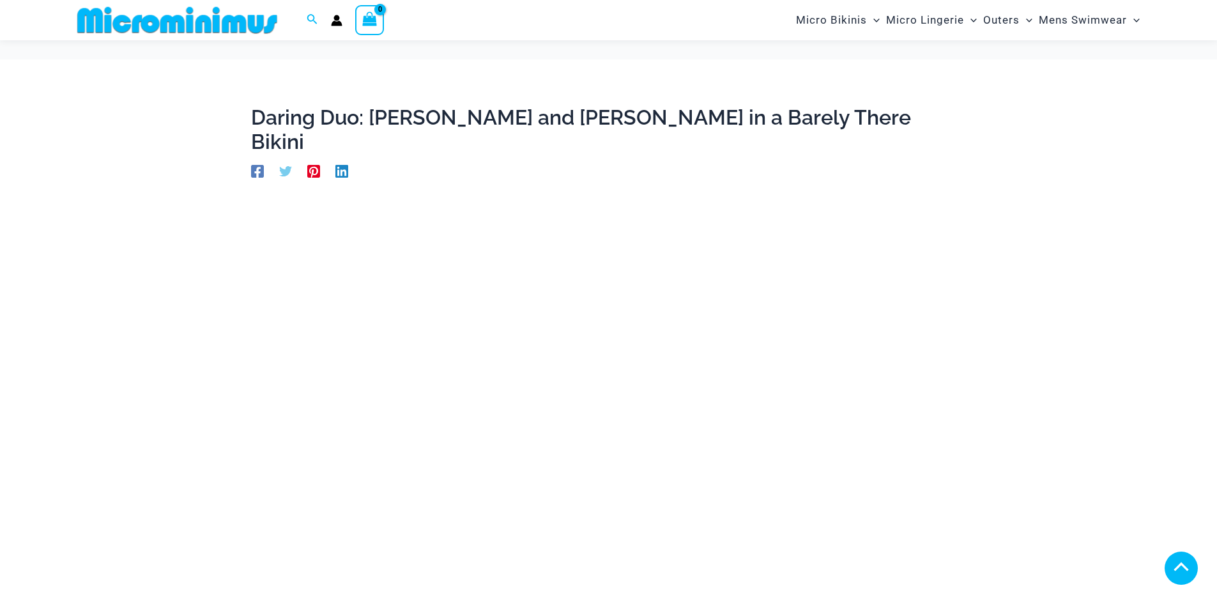
scroll to position [245, 0]
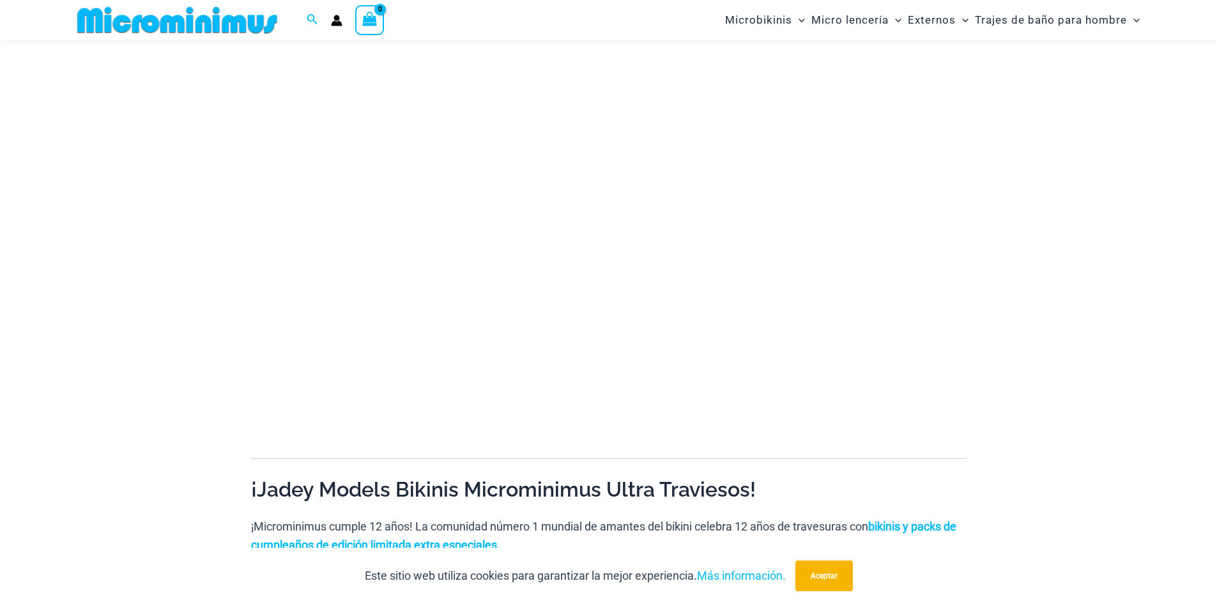
scroll to position [116, 0]
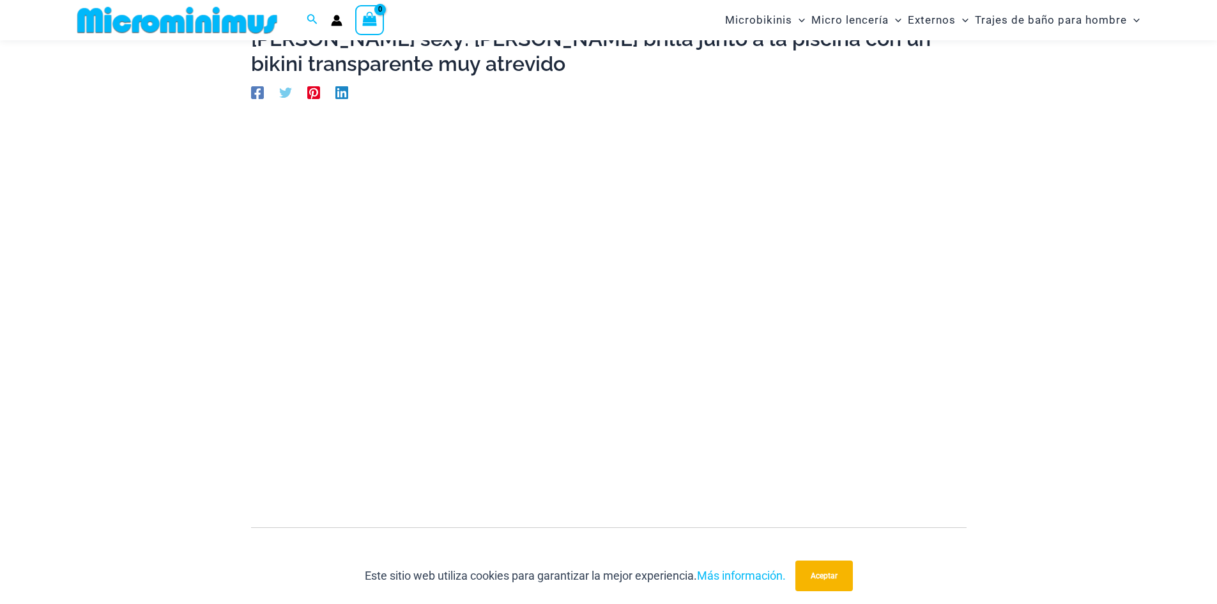
scroll to position [181, 0]
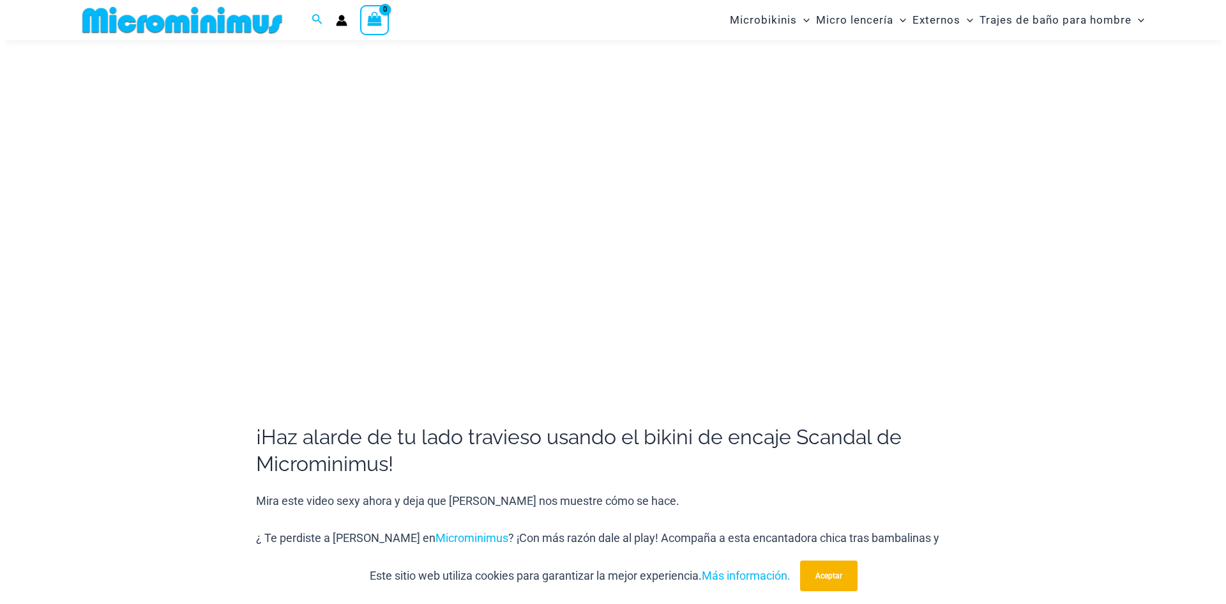
scroll to position [245, 0]
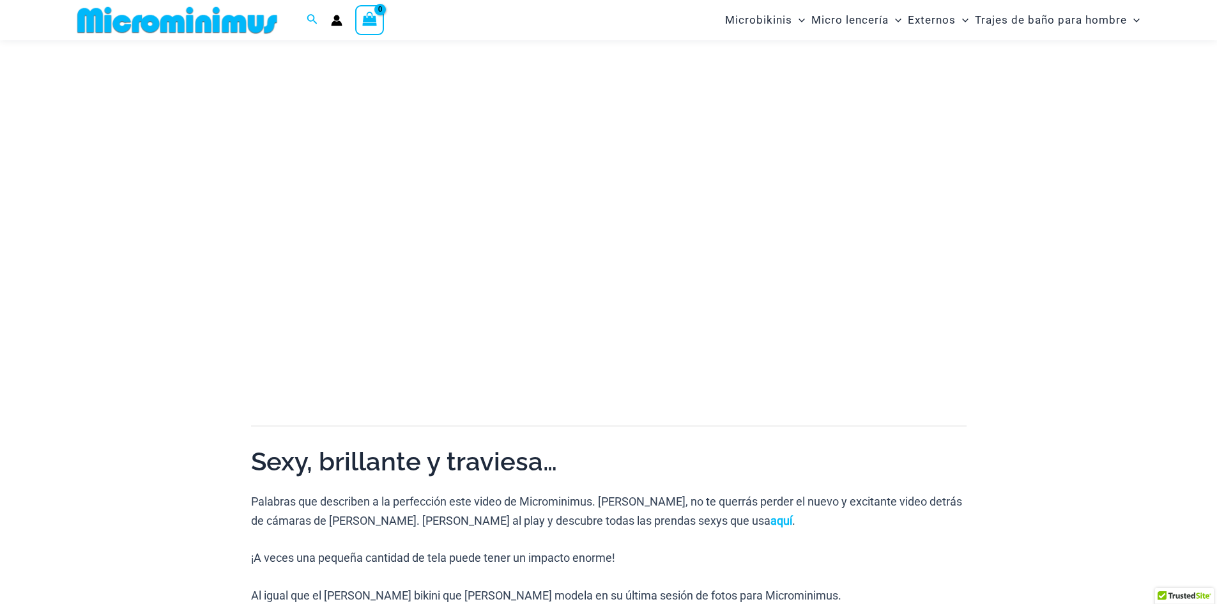
scroll to position [179, 0]
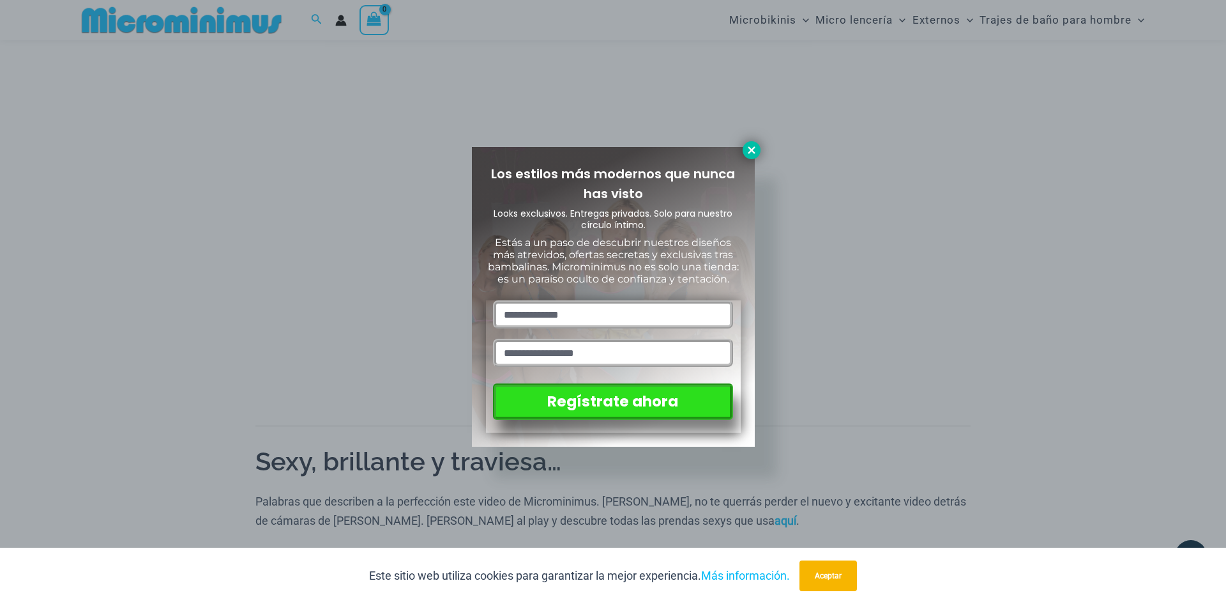
click at [746, 144] on icon at bounding box center [751, 149] width 11 height 11
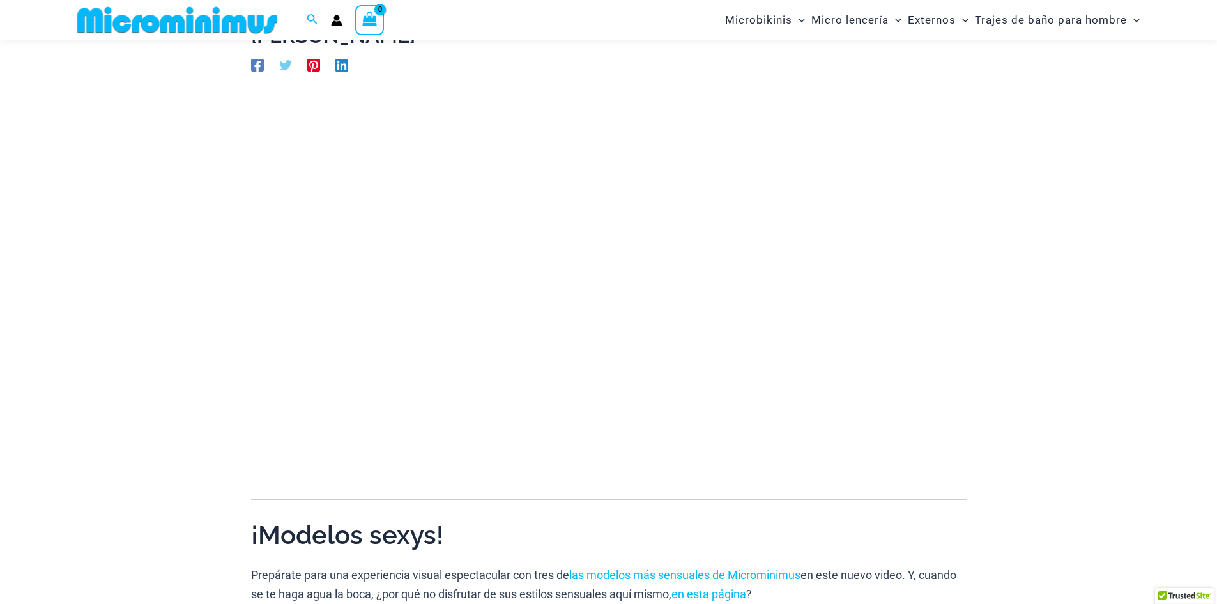
scroll to position [119, 0]
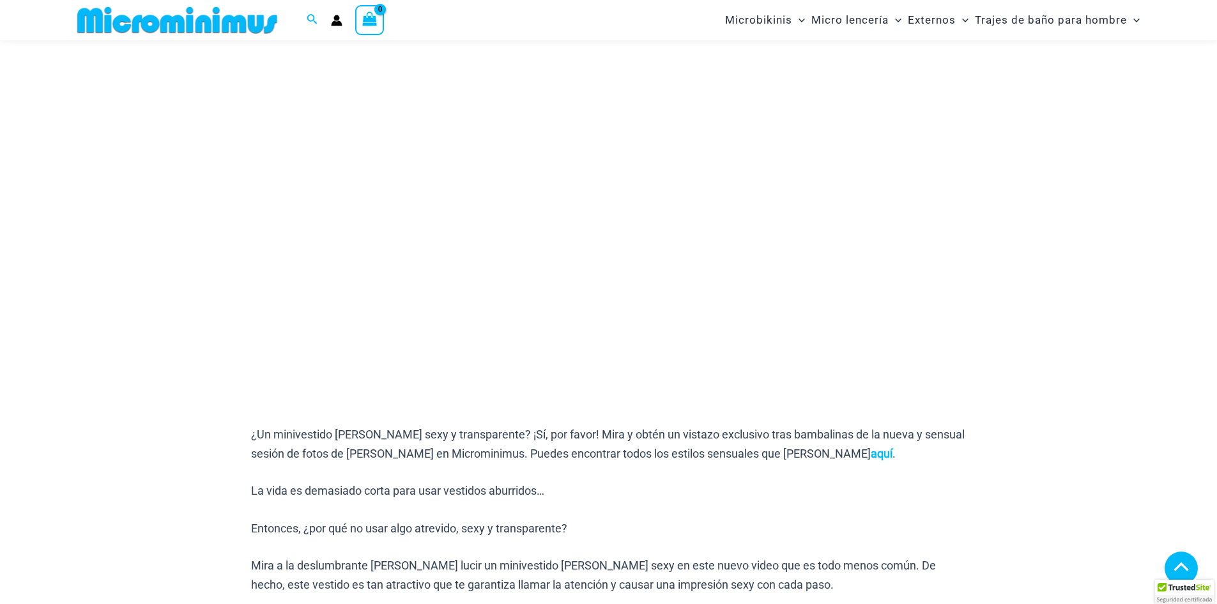
scroll to position [204, 0]
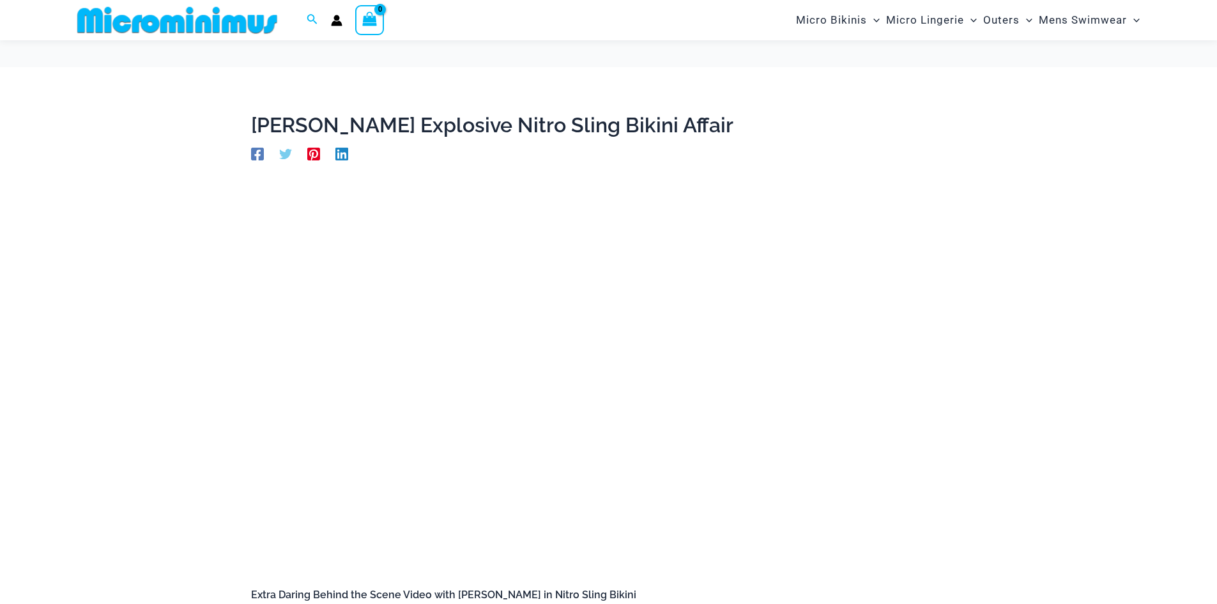
scroll to position [116, 0]
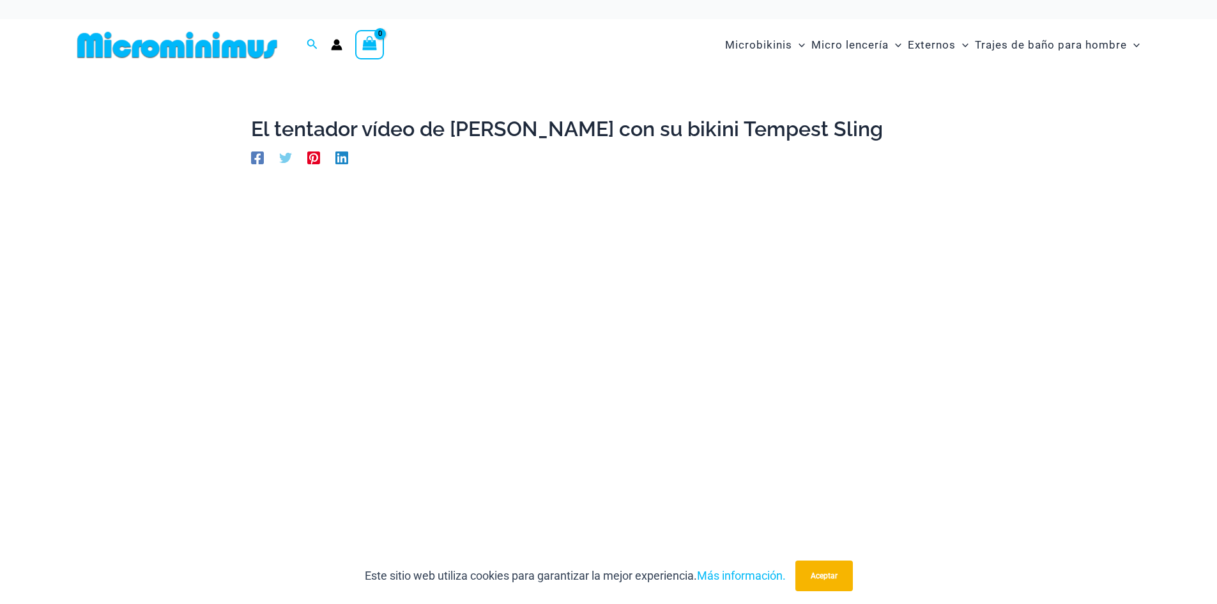
click at [947, 575] on div "Este sitio web utiliza cookies para garantizar la mejor experiencia. Más inform…" at bounding box center [608, 575] width 1217 height 56
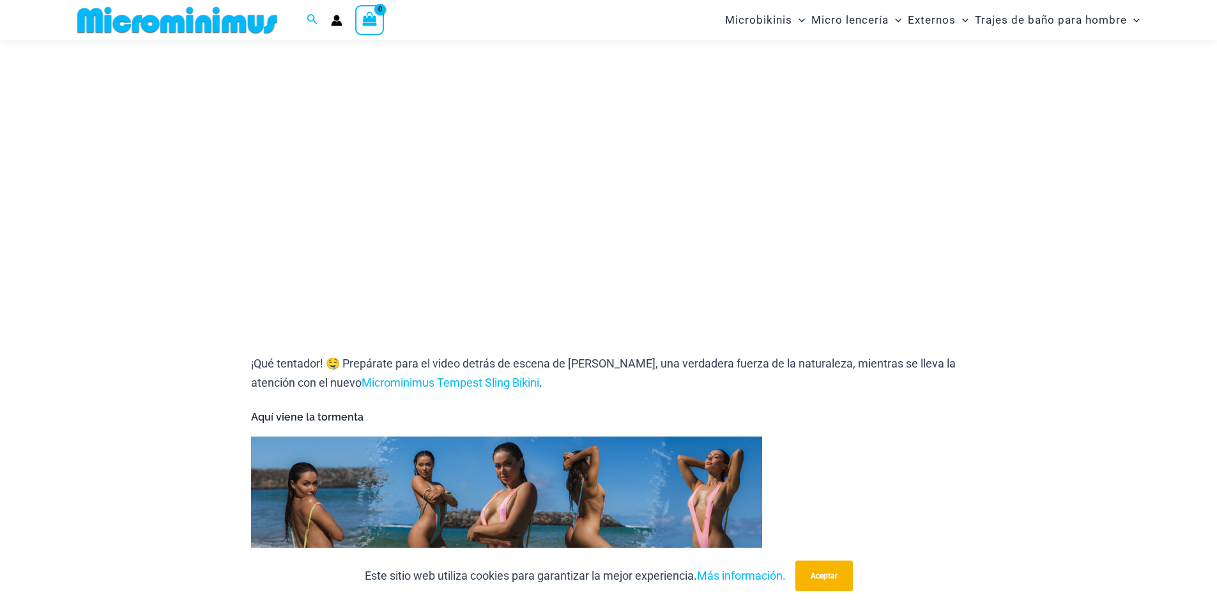
scroll to position [245, 0]
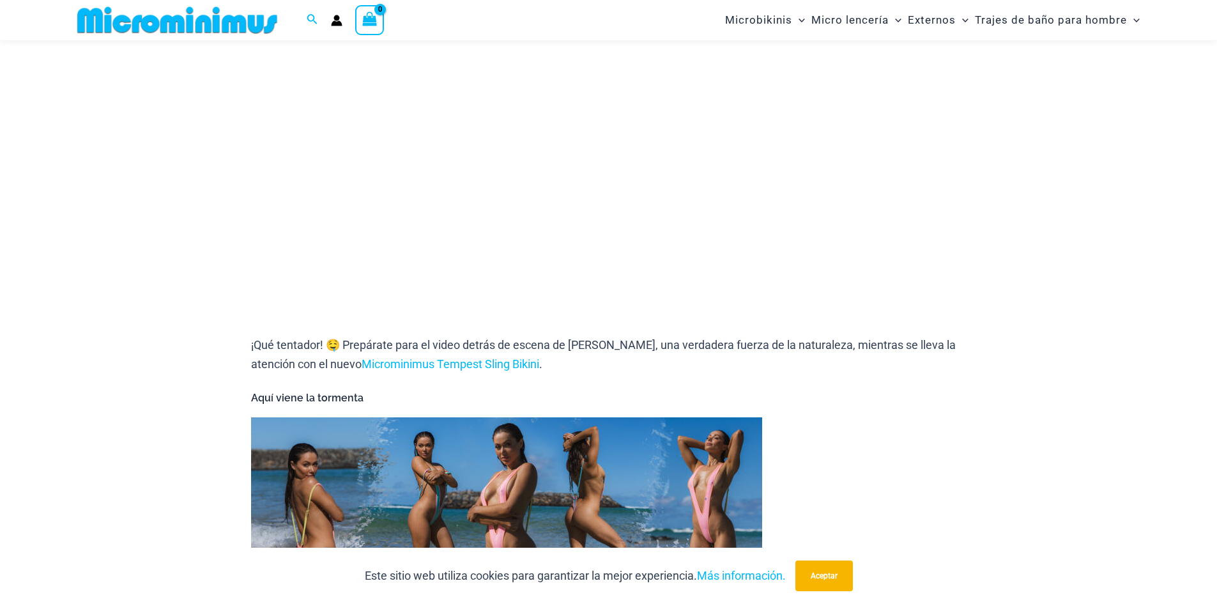
click at [602, 508] on img at bounding box center [506, 506] width 511 height 179
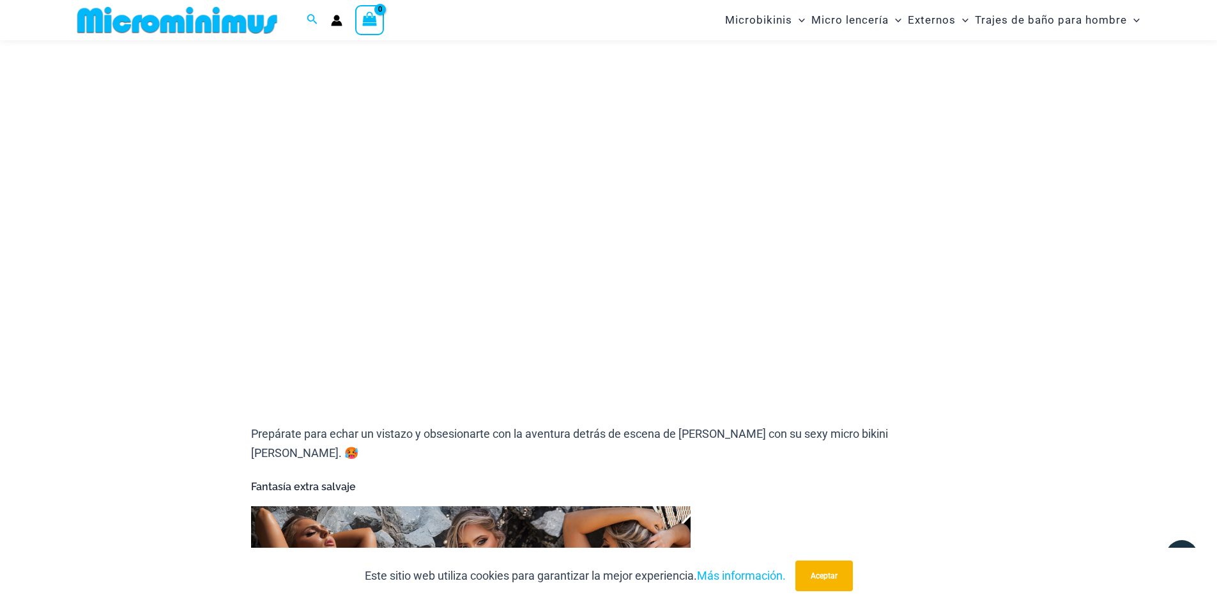
scroll to position [500, 0]
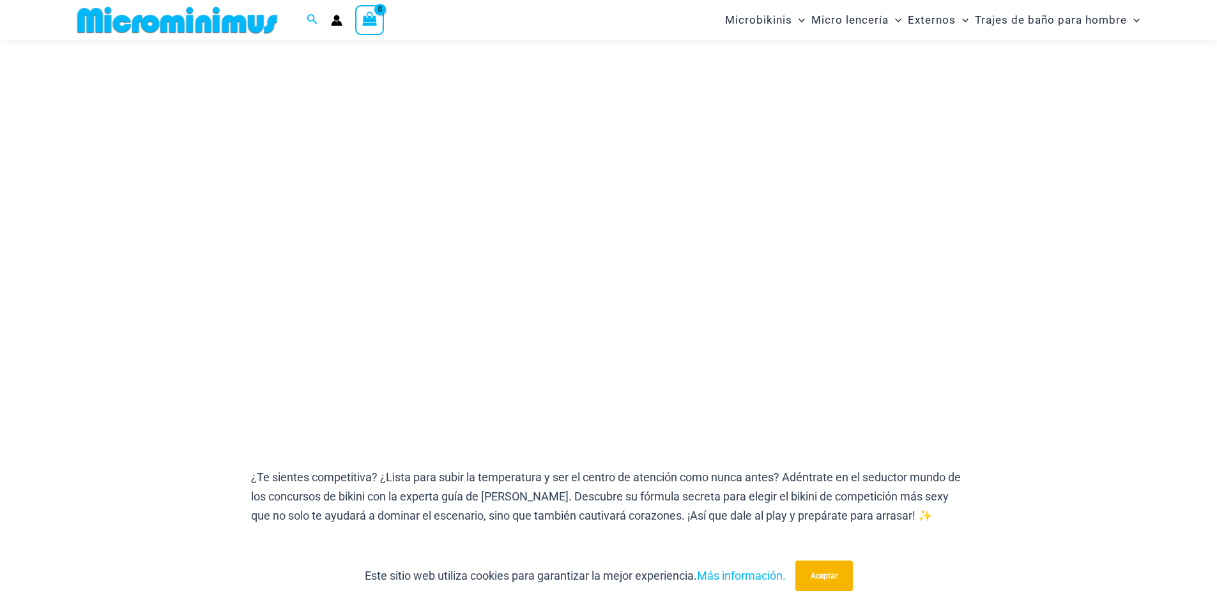
scroll to position [118, 0]
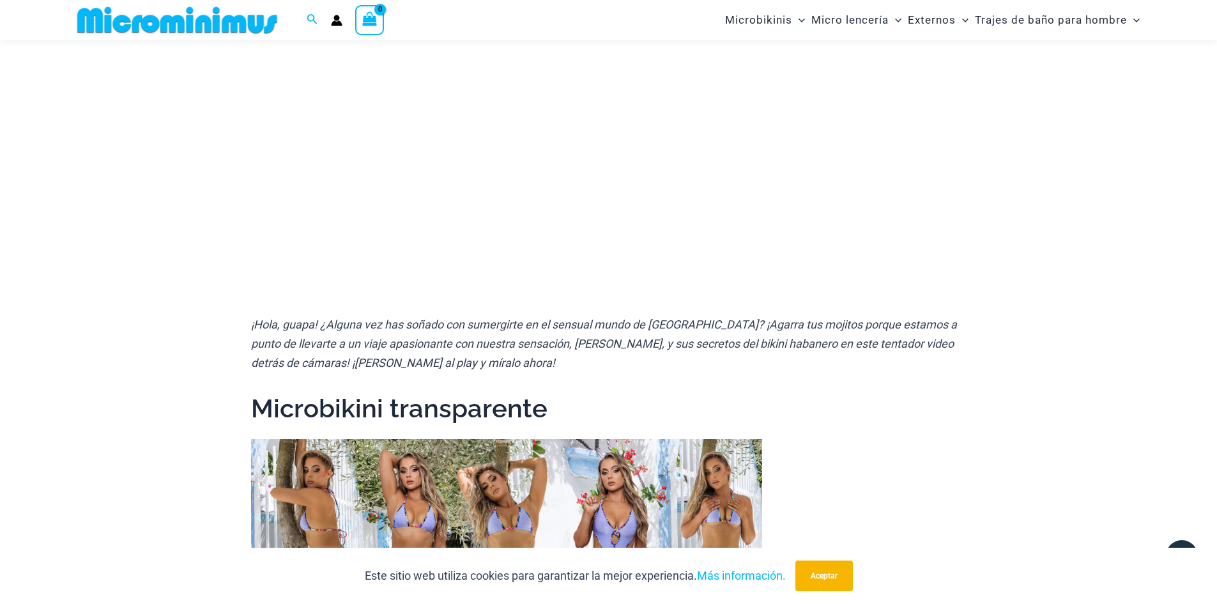
scroll to position [271, 0]
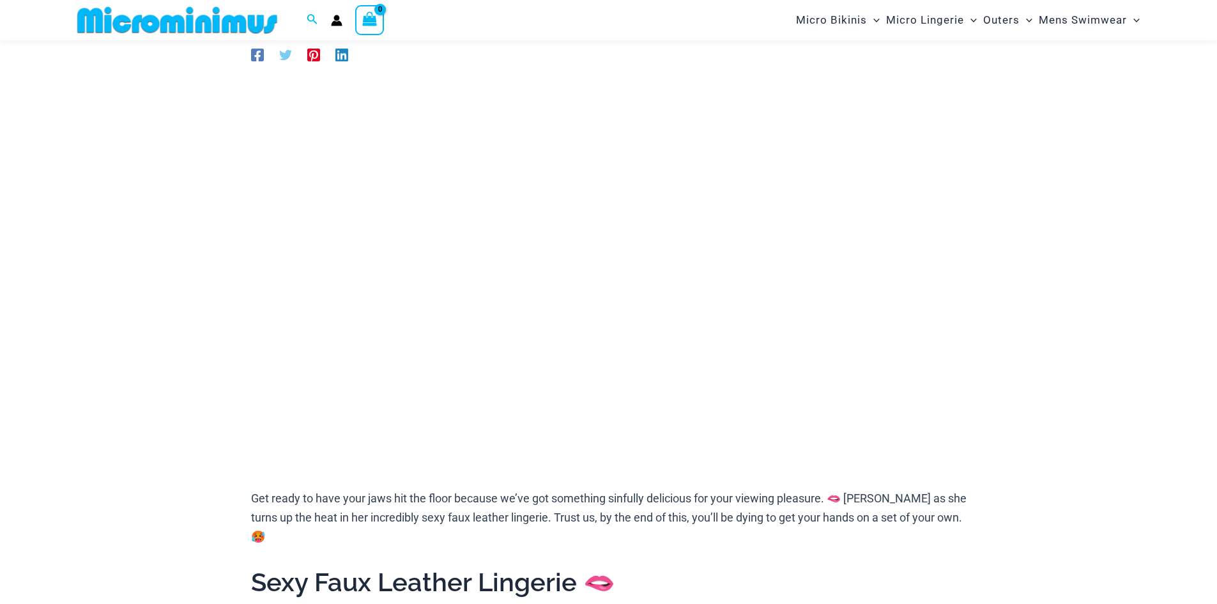
scroll to position [116, 0]
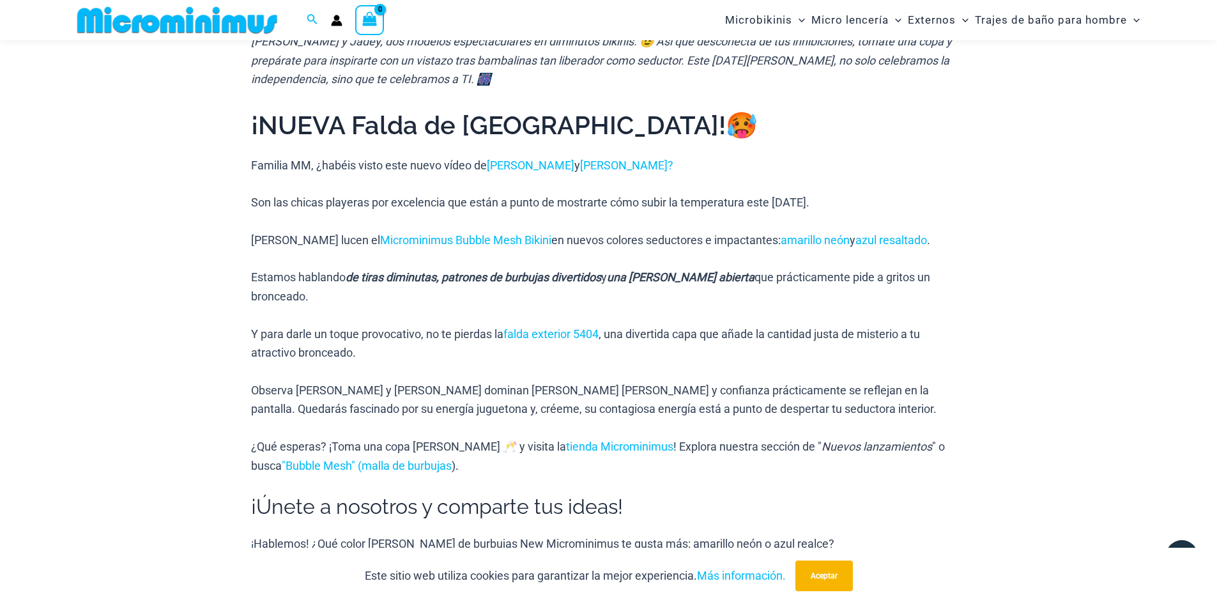
scroll to position [436, 0]
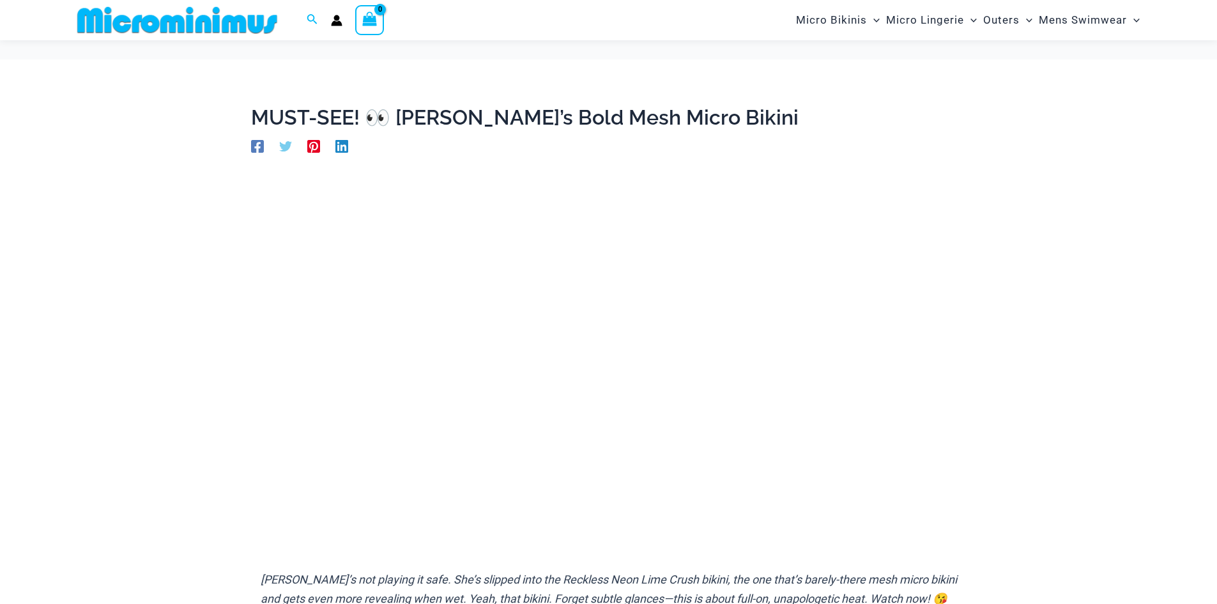
scroll to position [180, 0]
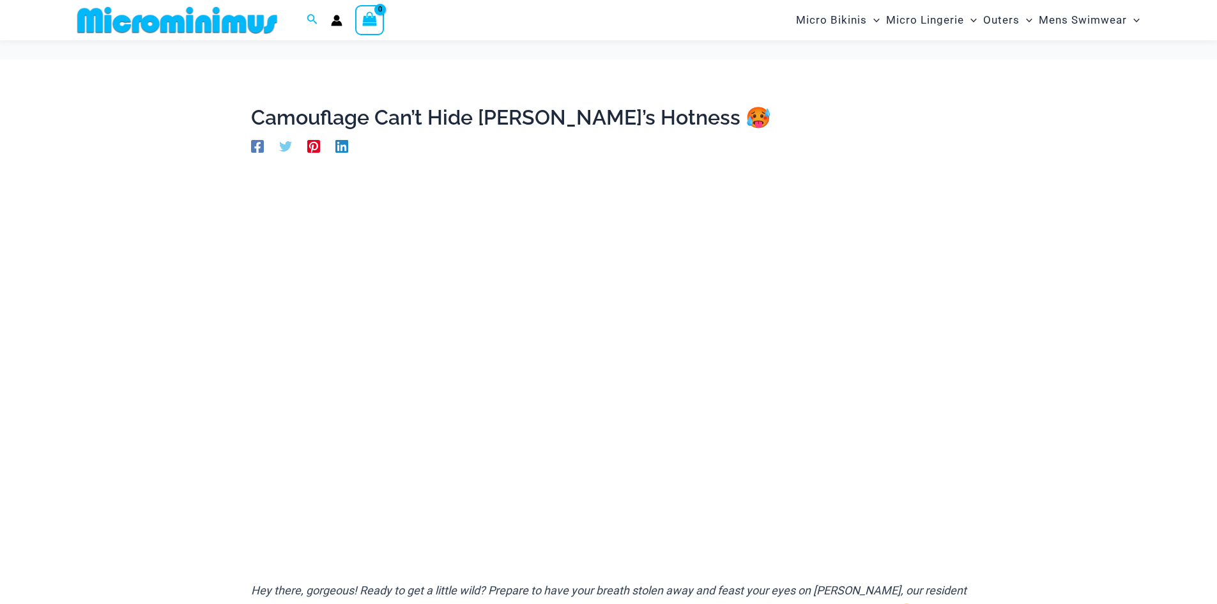
scroll to position [180, 0]
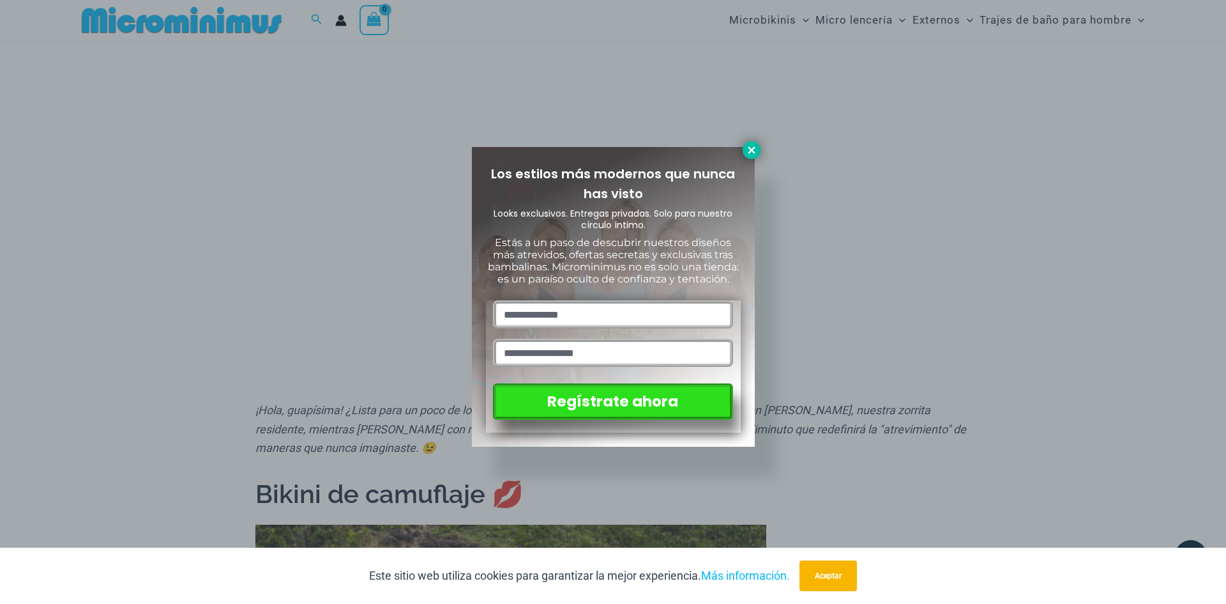
click at [749, 151] on icon at bounding box center [751, 149] width 11 height 11
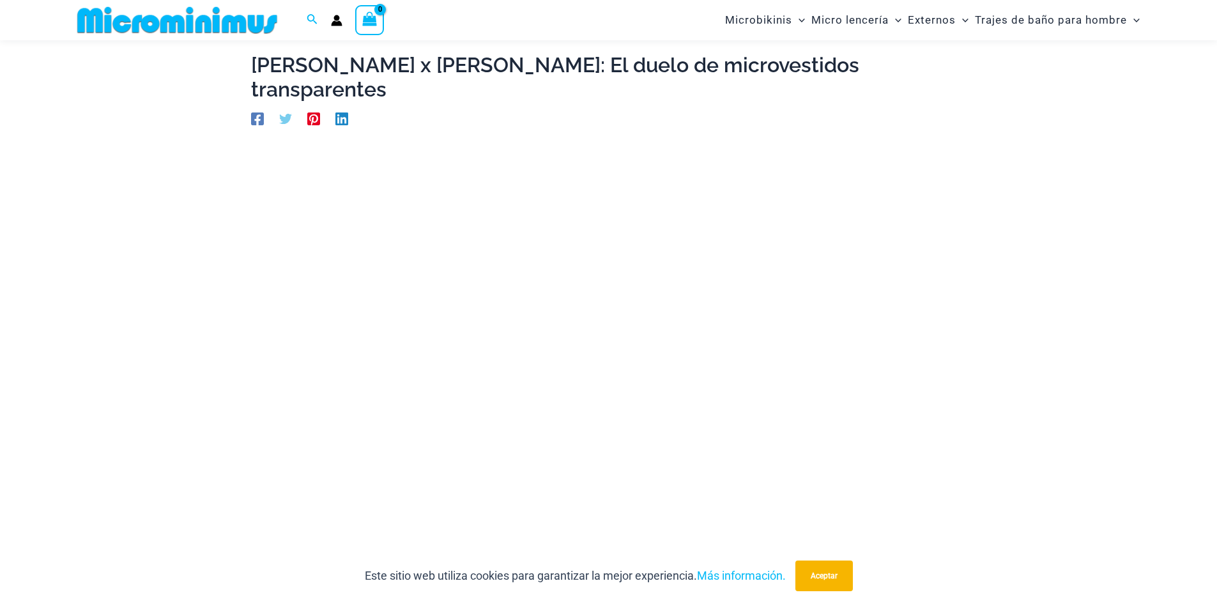
scroll to position [12, 0]
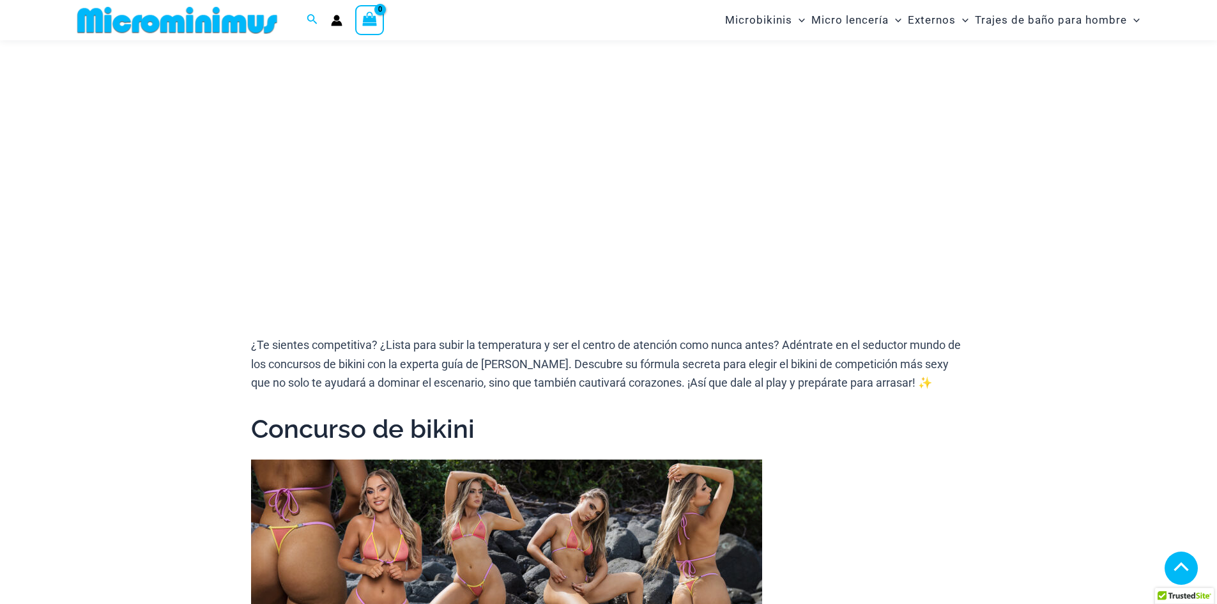
scroll to position [245, 0]
